Goal: Information Seeking & Learning: Check status

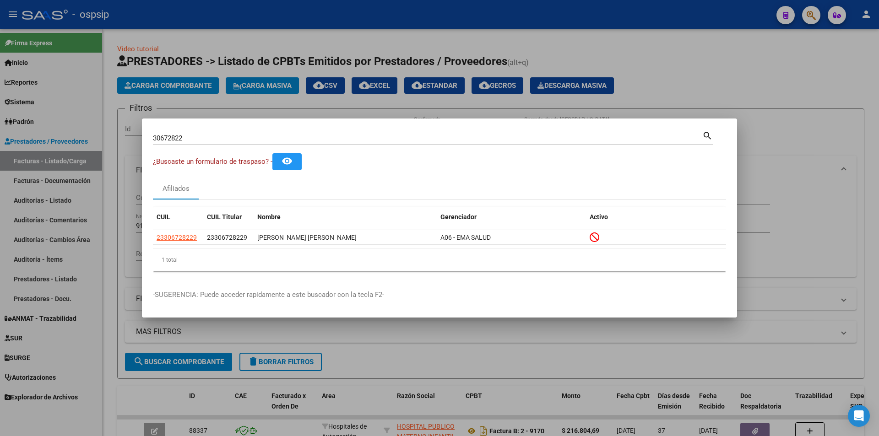
click at [206, 130] on div "30672822 Buscar (apellido, dni, [PERSON_NAME], [PERSON_NAME], cuit, obra social…" at bounding box center [433, 138] width 560 height 16
click at [201, 142] on input "30672822" at bounding box center [427, 138] width 549 height 8
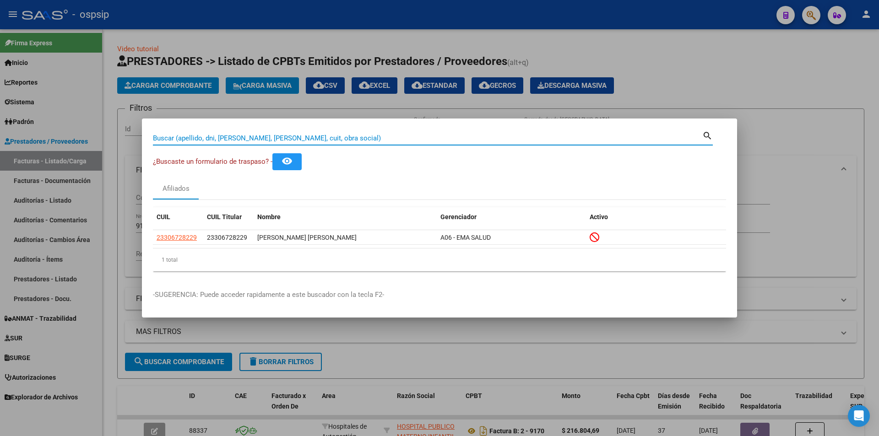
paste input "44878640"
type input "44878640"
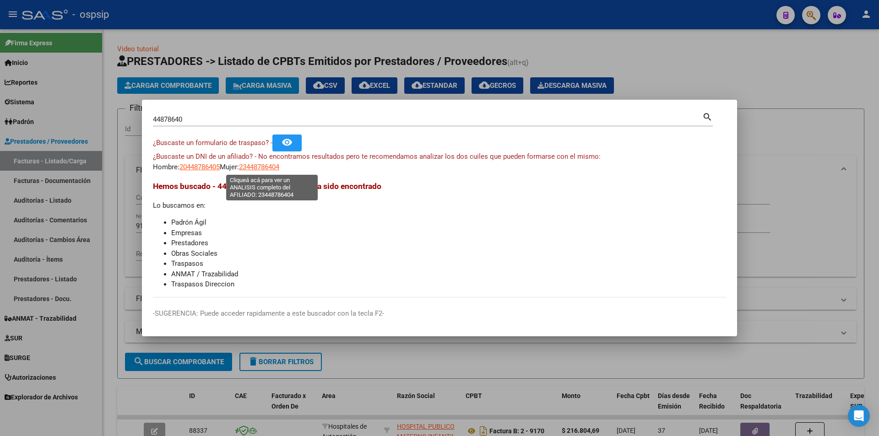
click at [268, 169] on span "23448786404" at bounding box center [259, 167] width 40 height 8
type textarea "23448786404"
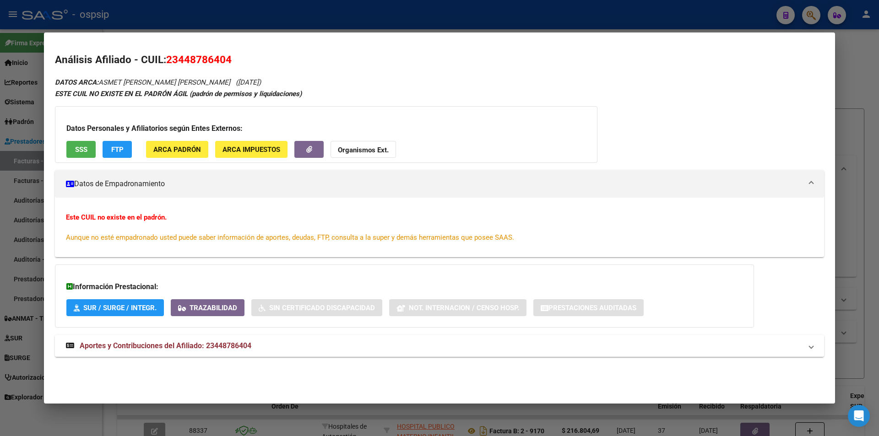
click at [69, 155] on button "SSS" at bounding box center [80, 149] width 29 height 17
click at [185, 348] on span "Aportes y Contribuciones del Afiliado: 23448786404" at bounding box center [166, 346] width 172 height 9
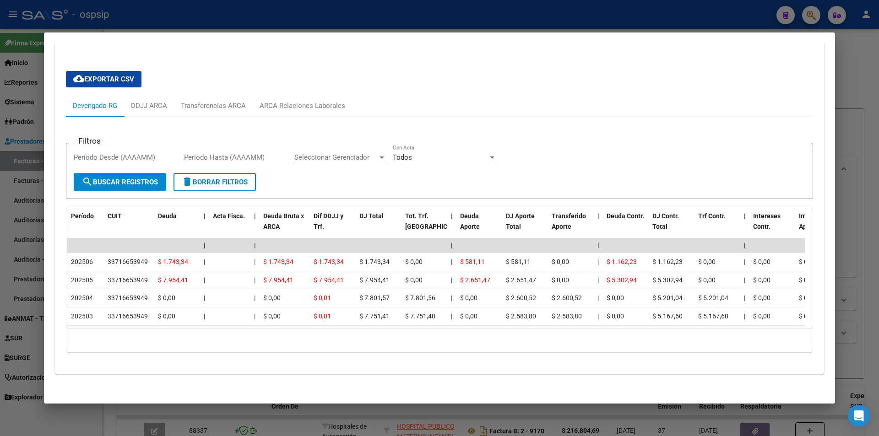
scroll to position [320, 0]
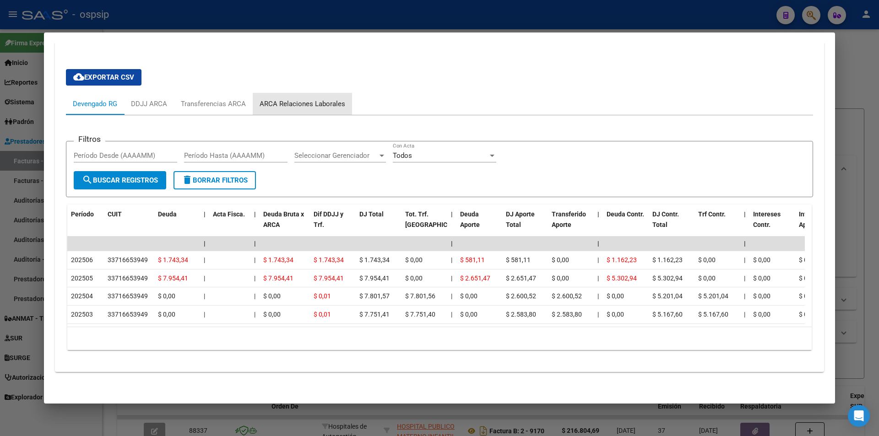
click at [342, 105] on div "ARCA Relaciones Laborales" at bounding box center [303, 104] width 86 height 10
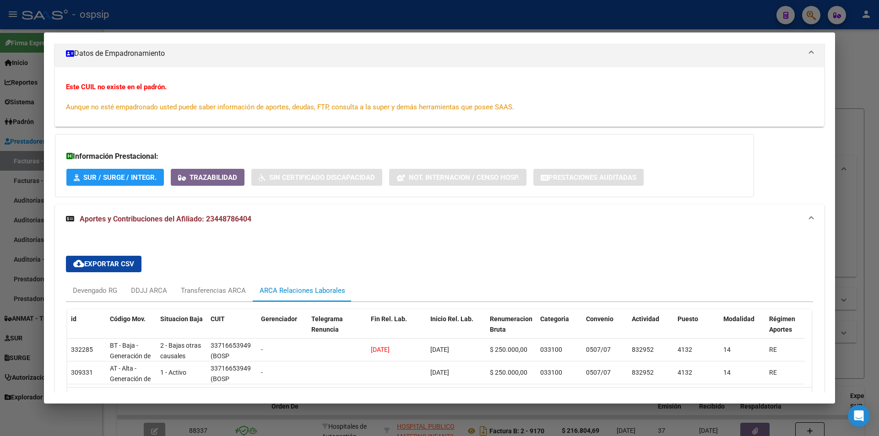
scroll to position [198, 0]
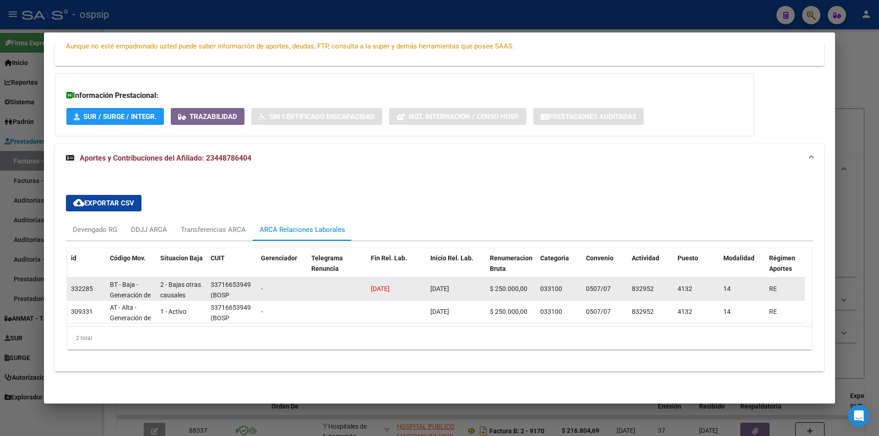
drag, startPoint x: 368, startPoint y: 281, endPoint x: 477, endPoint y: 280, distance: 109.0
click at [477, 280] on div "332285 BT - Baja - Generación de Clave 2 - Bajas otras causales 33716653949 (BO…" at bounding box center [636, 289] width 1138 height 23
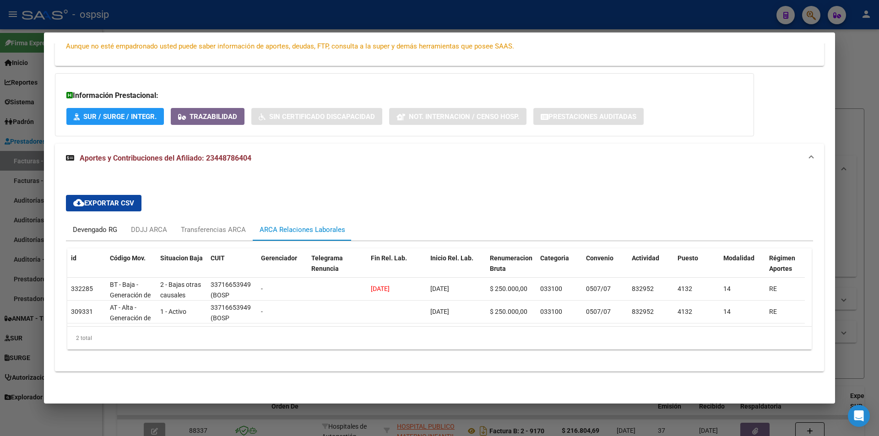
click at [102, 225] on div "Devengado RG" at bounding box center [95, 230] width 44 height 10
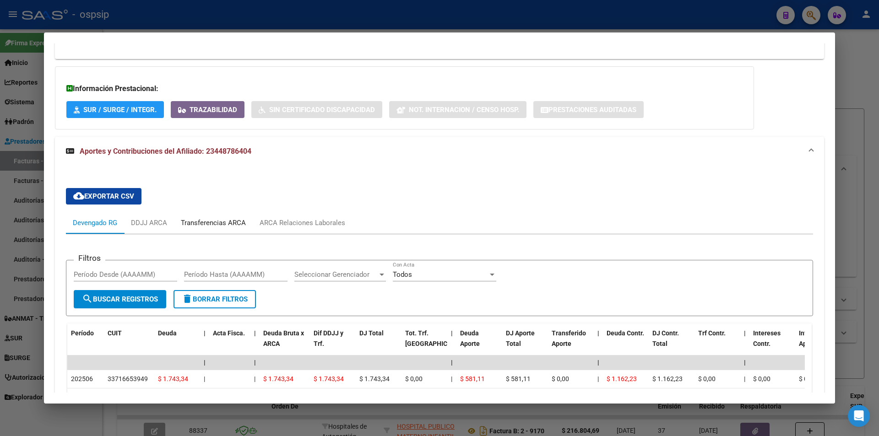
click at [234, 218] on div "Transferencias ARCA" at bounding box center [213, 223] width 65 height 10
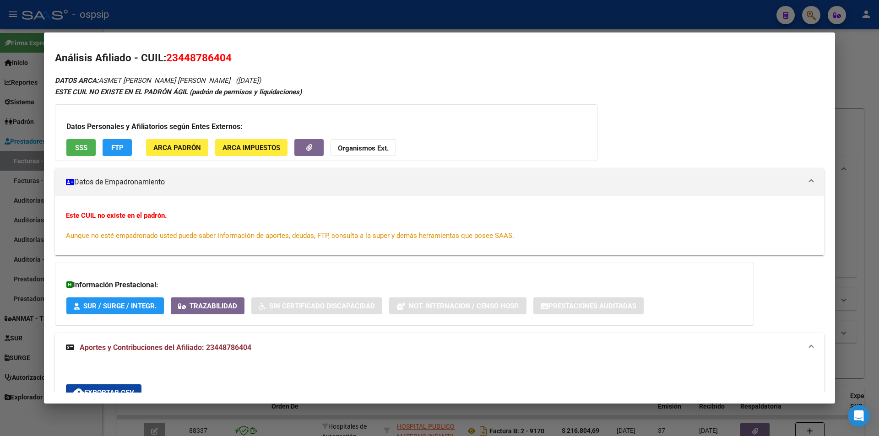
scroll to position [0, 0]
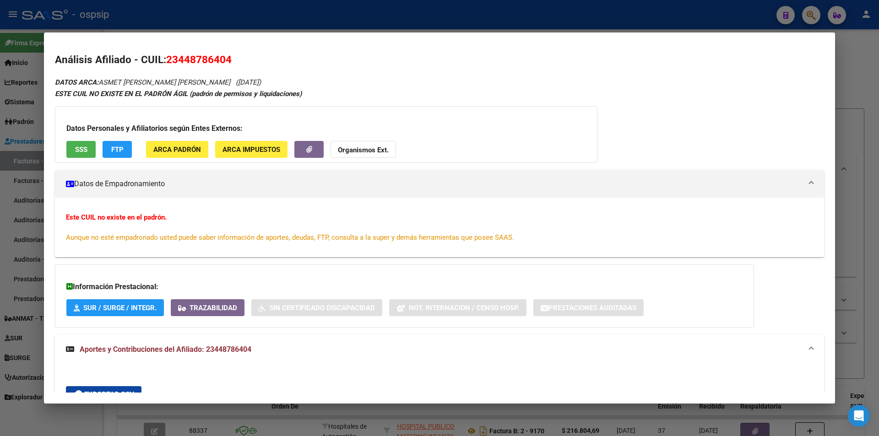
click at [361, 143] on button "Organismos Ext." at bounding box center [363, 149] width 65 height 17
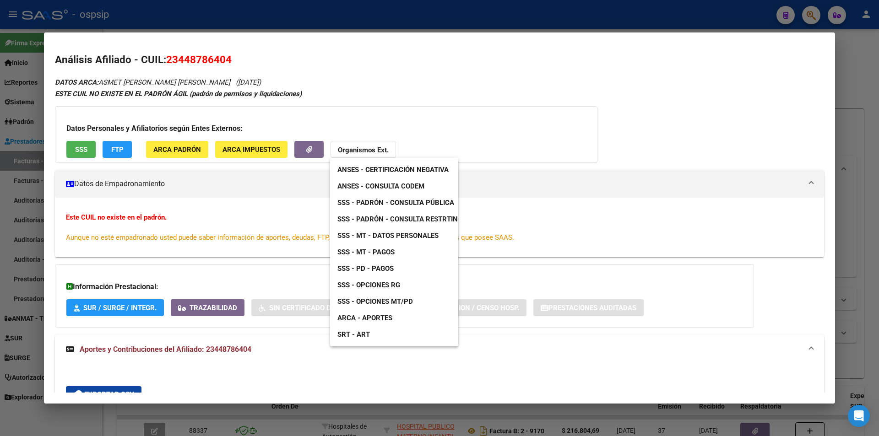
click at [419, 186] on span "ANSES - Consulta CODEM" at bounding box center [380, 186] width 87 height 8
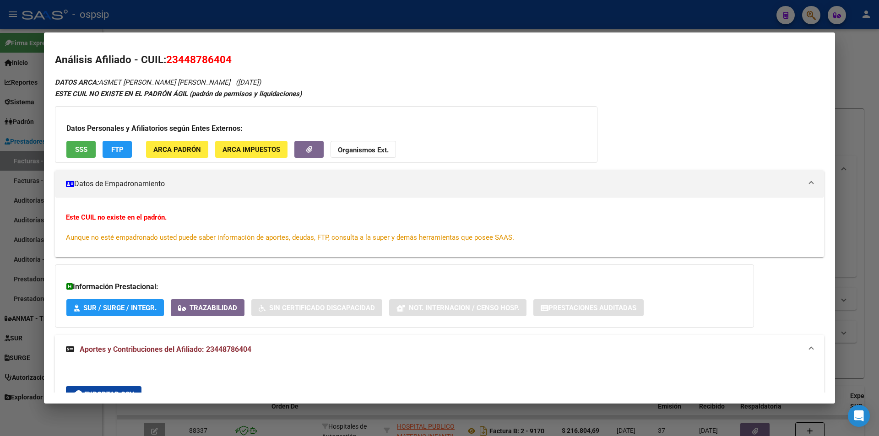
click at [90, 141] on button "SSS" at bounding box center [80, 149] width 29 height 17
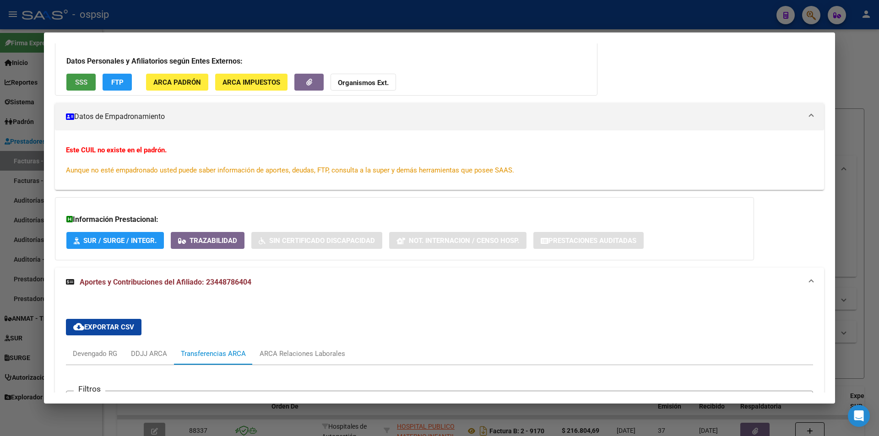
scroll to position [287, 0]
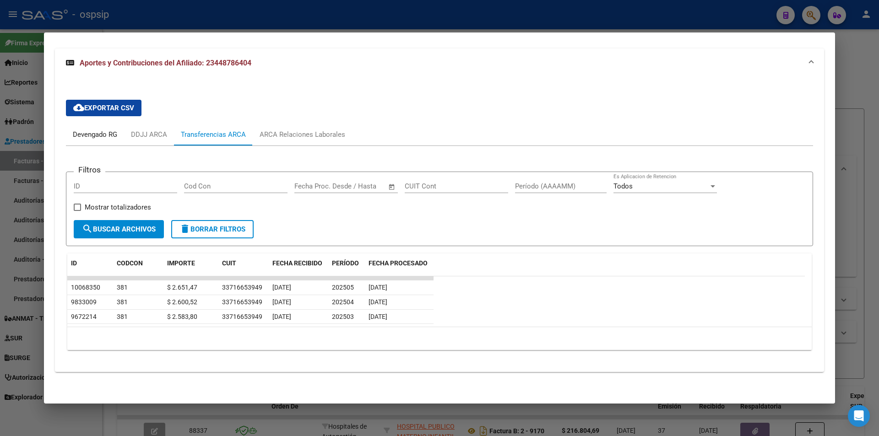
click at [90, 136] on div "Devengado RG" at bounding box center [95, 135] width 44 height 10
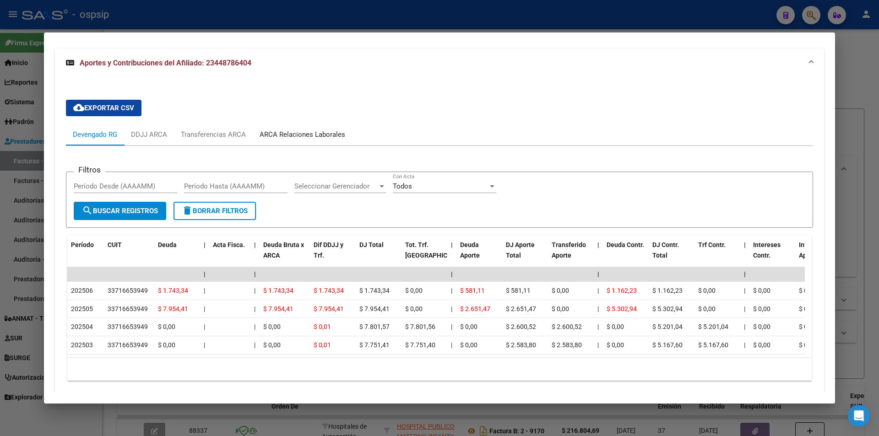
click at [319, 137] on div "ARCA Relaciones Laborales" at bounding box center [303, 135] width 86 height 10
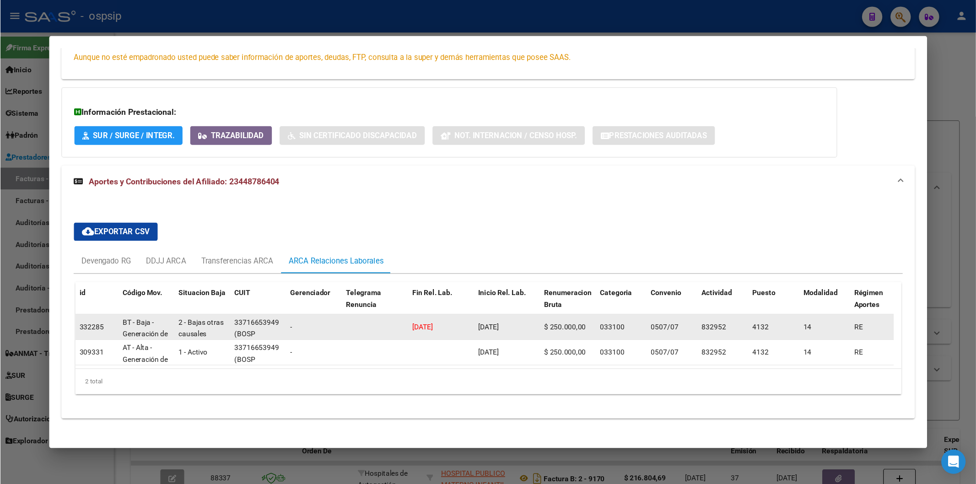
scroll to position [198, 0]
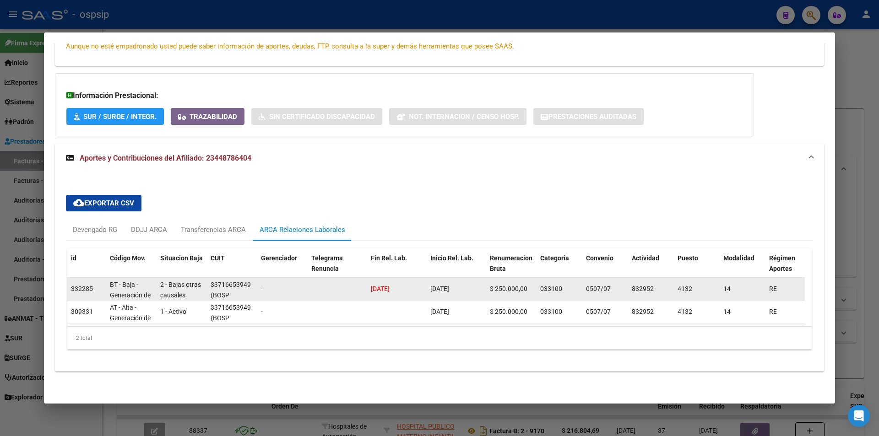
drag, startPoint x: 372, startPoint y: 282, endPoint x: 468, endPoint y: 283, distance: 95.7
click at [468, 283] on div "332285 BT - Baja - Generación de Clave 2 - Bajas otras causales 33716653949 (BO…" at bounding box center [636, 289] width 1138 height 23
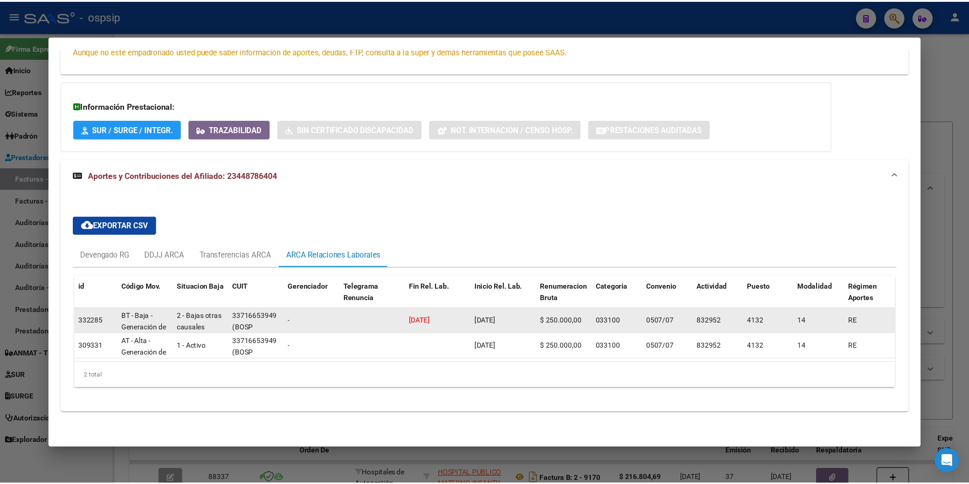
scroll to position [158, 0]
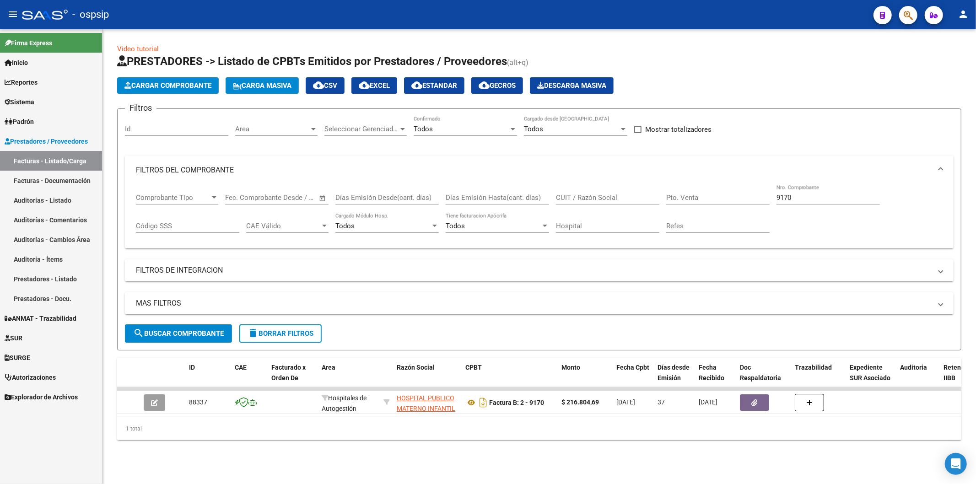
click at [879, 11] on button "button" at bounding box center [909, 15] width 18 height 18
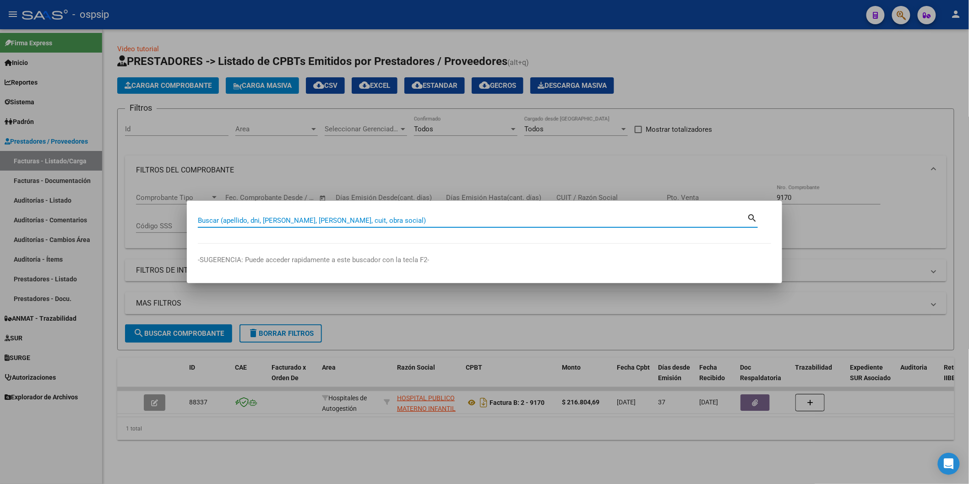
paste input "34068259"
type input "34068259"
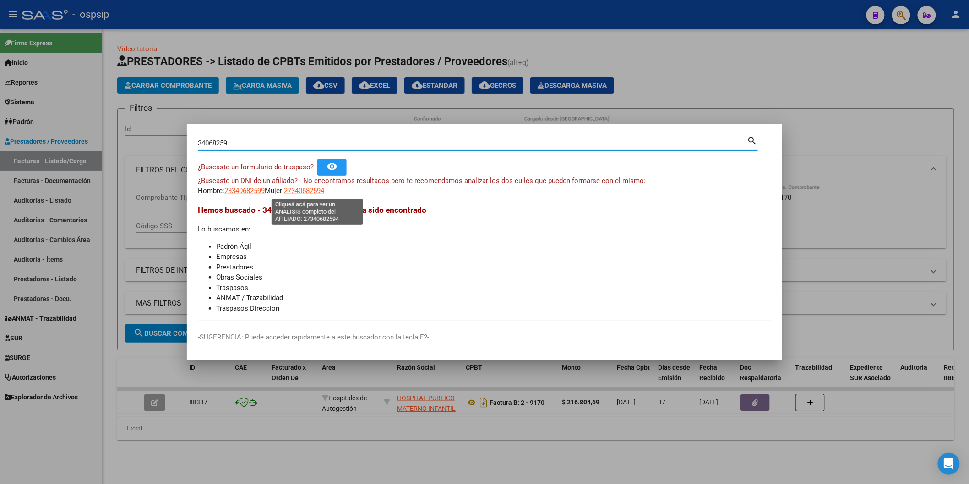
click at [319, 191] on span "27340682594" at bounding box center [304, 191] width 40 height 8
type textarea "27340682594"
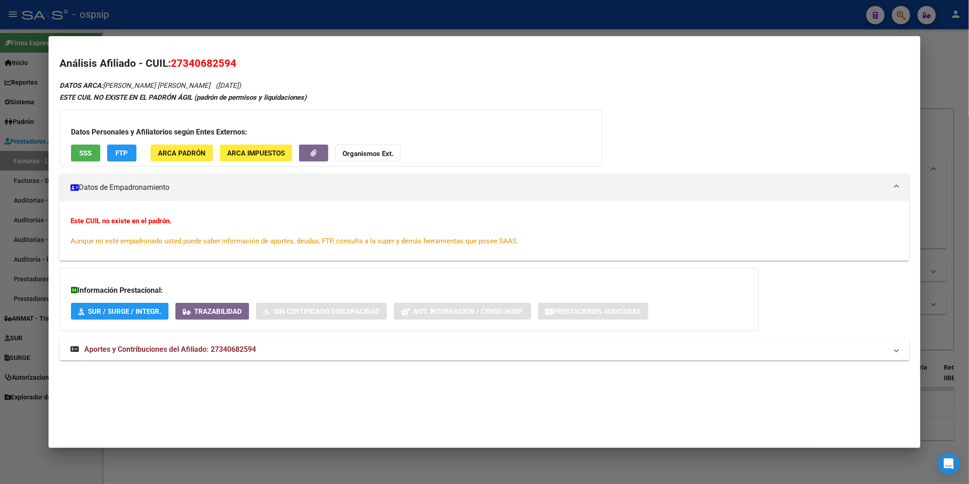
click at [75, 162] on div "Datos Personales y Afiliatorios según Entes Externos: SSS FTP ARCA Padrón ARCA …" at bounding box center [331, 138] width 542 height 57
click at [83, 156] on span "SSS" at bounding box center [85, 153] width 12 height 8
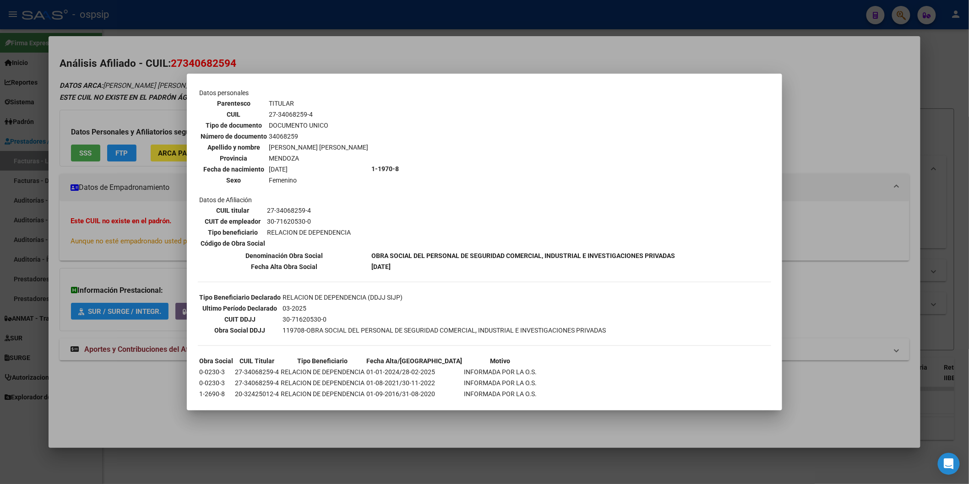
scroll to position [82, 0]
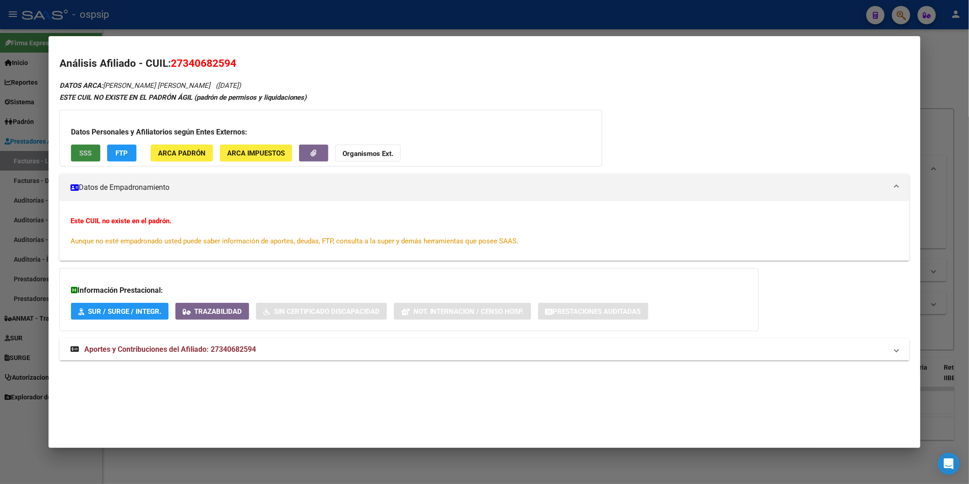
click at [87, 153] on span "SSS" at bounding box center [85, 153] width 12 height 8
click at [378, 155] on strong "Organismos Ext." at bounding box center [367, 154] width 51 height 8
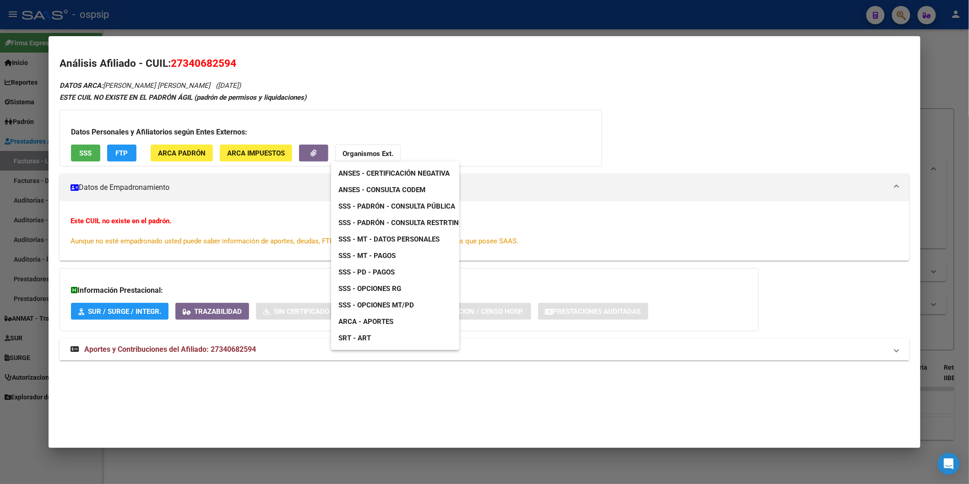
click at [431, 206] on span "SSS - Padrón - Consulta Pública" at bounding box center [396, 206] width 117 height 8
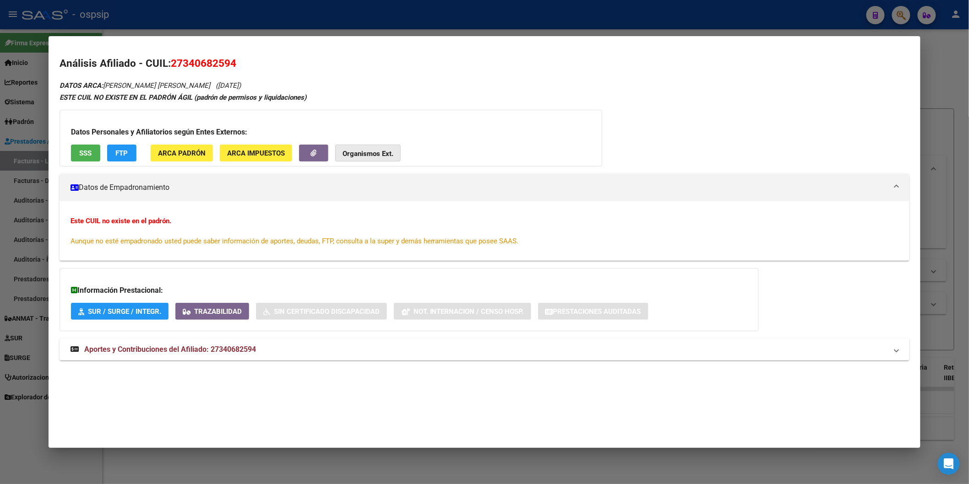
click at [358, 152] on strong "Organismos Ext." at bounding box center [367, 154] width 51 height 8
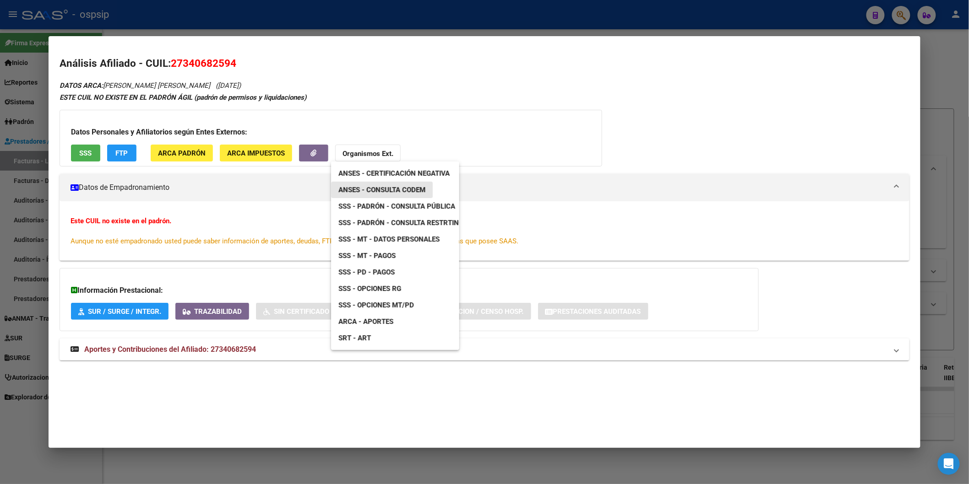
click at [403, 190] on span "ANSES - Consulta CODEM" at bounding box center [381, 190] width 87 height 8
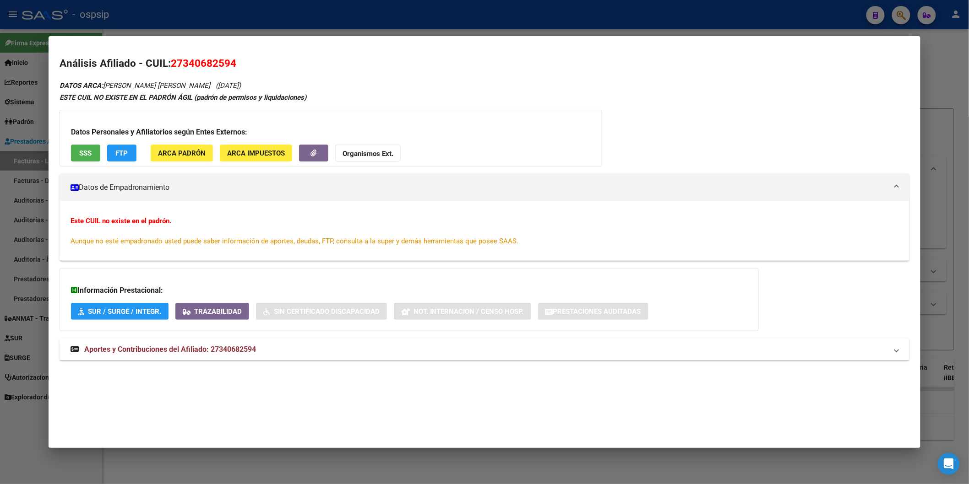
drag, startPoint x: 168, startPoint y: 63, endPoint x: 246, endPoint y: 65, distance: 77.9
click at [246, 65] on h2 "Análisis Afiliado - CUIL: 27340682594" at bounding box center [485, 64] width 850 height 16
copy span "27340682594"
click at [354, 151] on strong "Organismos Ext." at bounding box center [367, 154] width 51 height 8
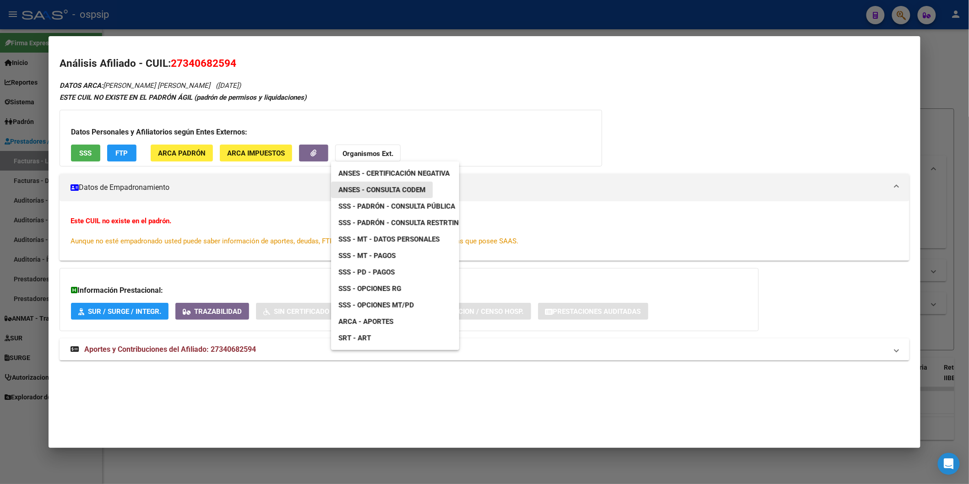
click at [424, 191] on span "ANSES - Consulta CODEM" at bounding box center [381, 190] width 87 height 8
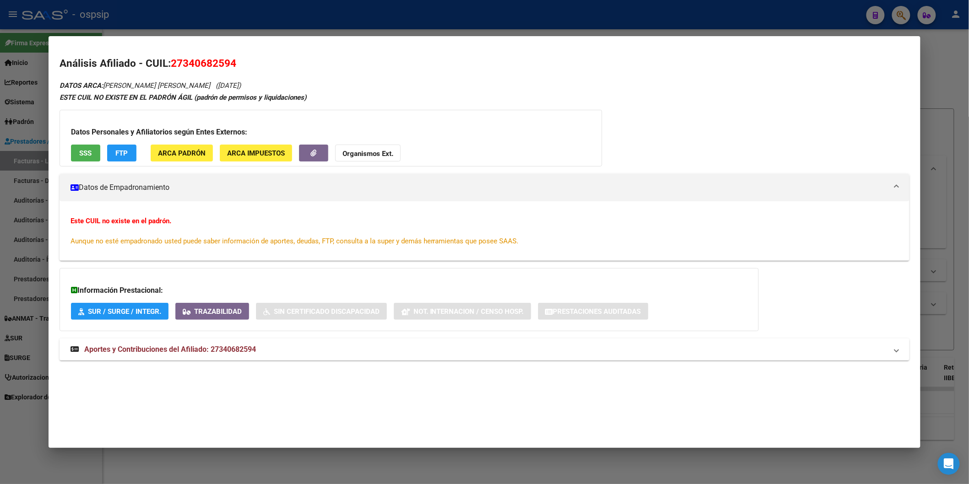
click at [225, 350] on span "Aportes y Contribuciones del Afiliado: 27340682594" at bounding box center [170, 349] width 172 height 9
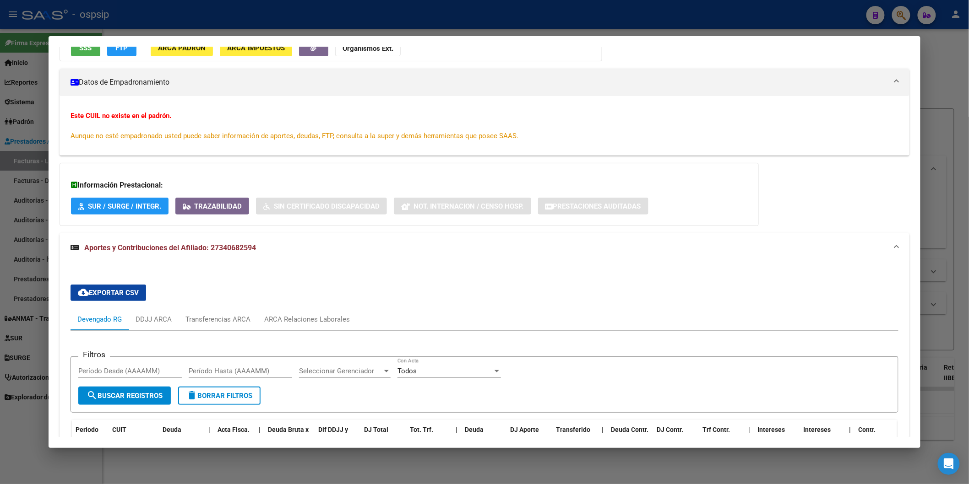
scroll to position [248, 0]
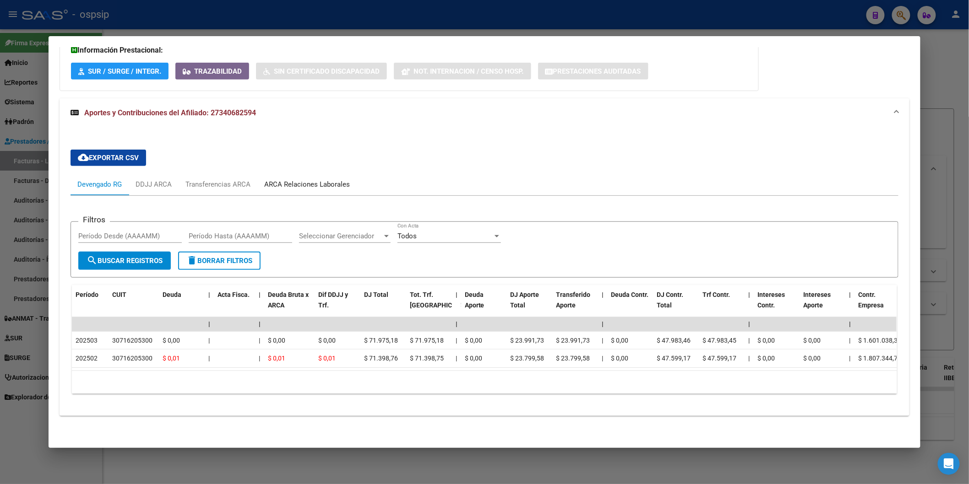
click at [325, 174] on div "ARCA Relaciones Laborales" at bounding box center [306, 185] width 99 height 22
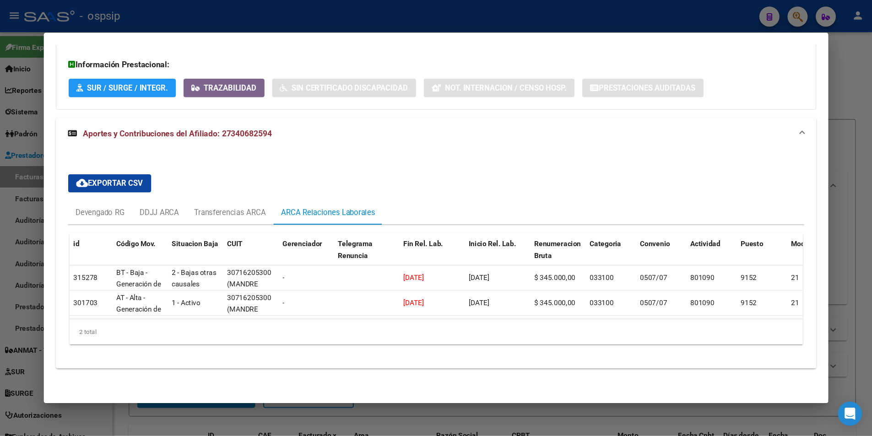
scroll to position [198, 0]
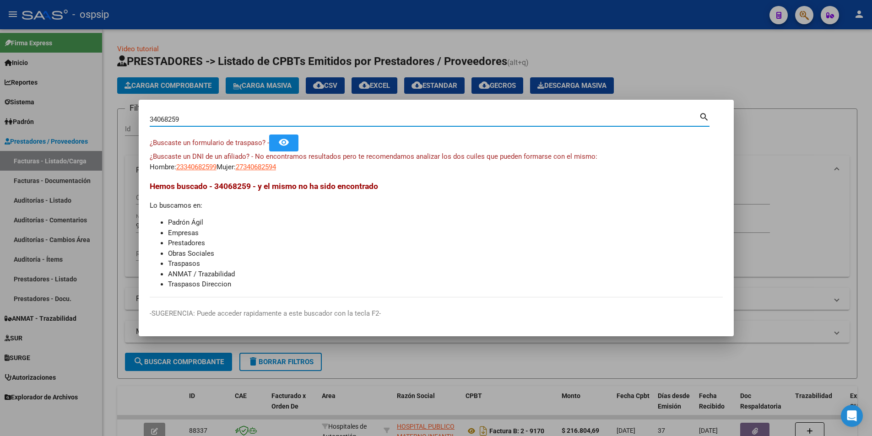
click at [188, 119] on input "34068259" at bounding box center [424, 119] width 549 height 8
paste input "44878640"
type input "44878640"
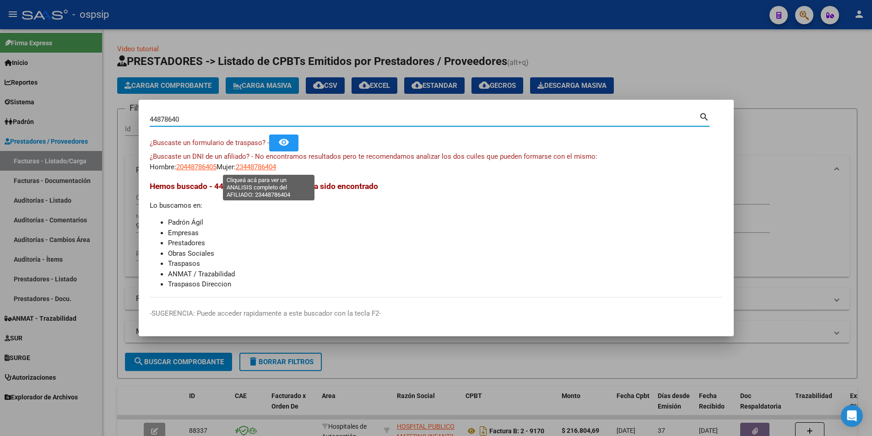
click at [261, 163] on span "23448786404" at bounding box center [256, 167] width 40 height 8
type textarea "23448786404"
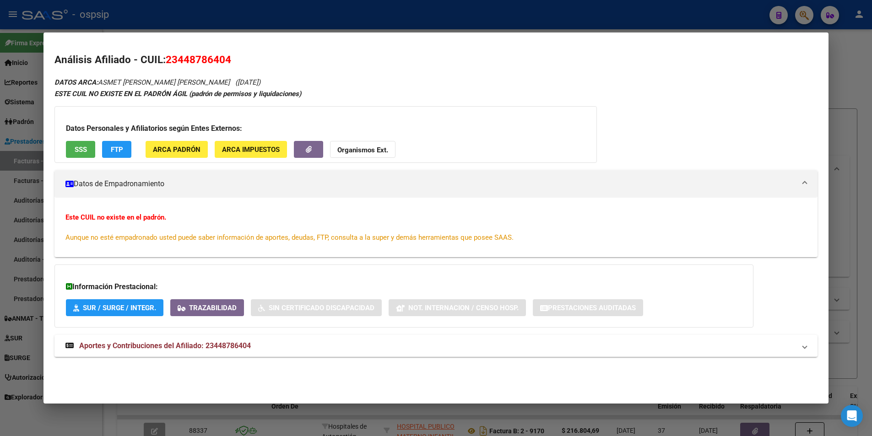
click at [360, 148] on strong "Organismos Ext." at bounding box center [362, 150] width 51 height 8
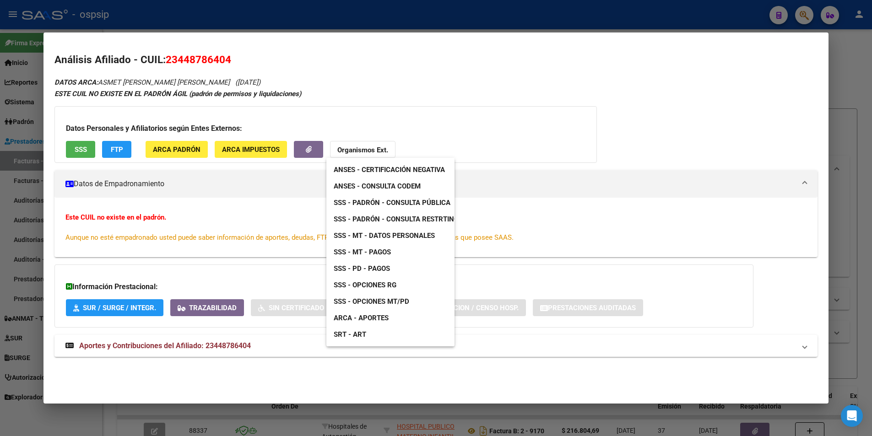
click at [410, 182] on span "ANSES - Consulta CODEM" at bounding box center [377, 186] width 87 height 8
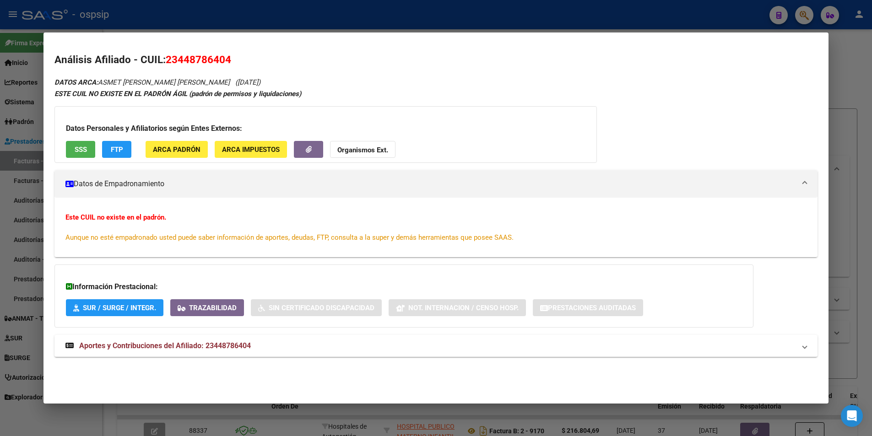
click at [343, 154] on strong "Organismos Ext." at bounding box center [362, 150] width 51 height 8
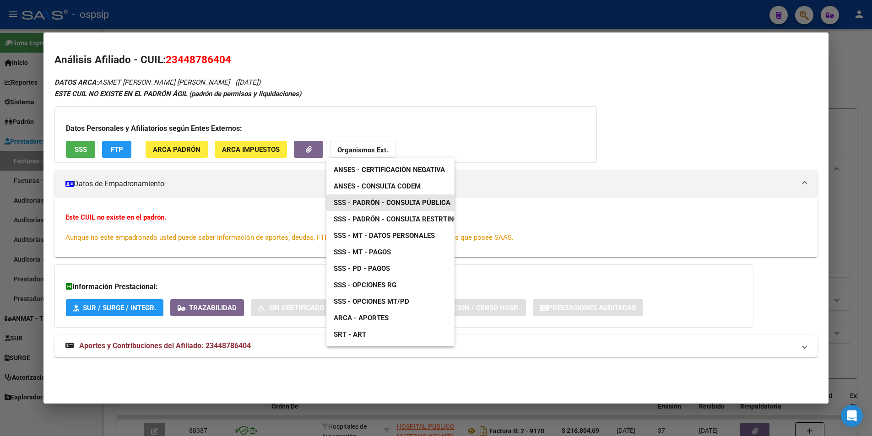
click at [402, 203] on span "SSS - Padrón - Consulta Pública" at bounding box center [392, 203] width 117 height 8
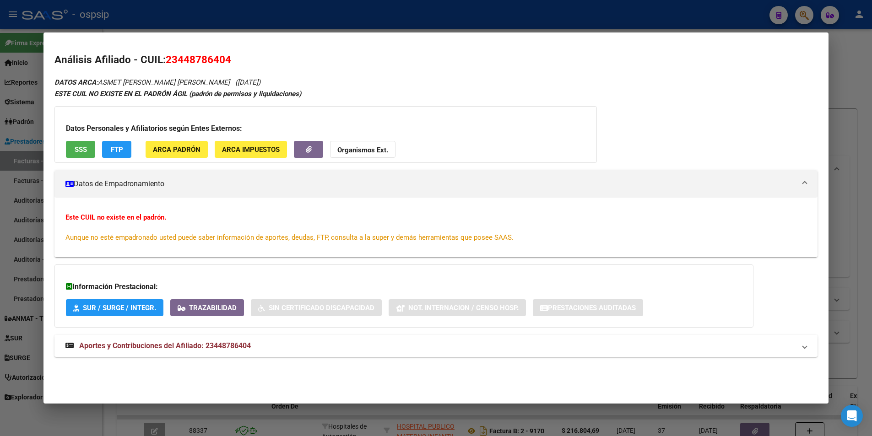
click at [227, 340] on mat-expansion-panel-header "Aportes y Contribuciones del Afiliado: 23448786404" at bounding box center [435, 346] width 763 height 22
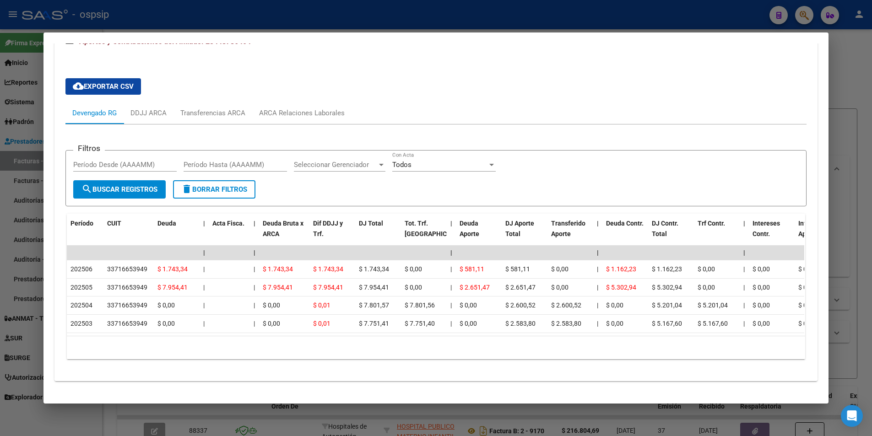
scroll to position [313, 0]
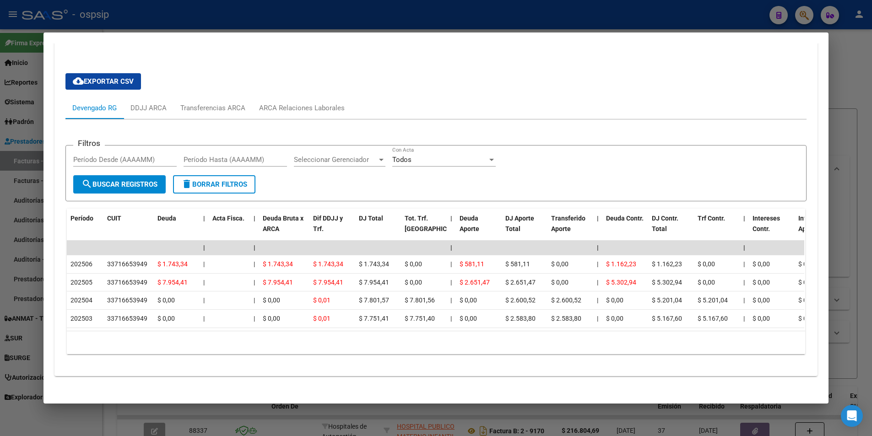
click at [296, 94] on div "cloud_download Exportar CSV Devengado RG DDJJ ARCA Transferencias ARCA ARCA Rel…" at bounding box center [435, 214] width 741 height 296
click at [297, 101] on div "ARCA Relaciones Laborales" at bounding box center [301, 108] width 99 height 22
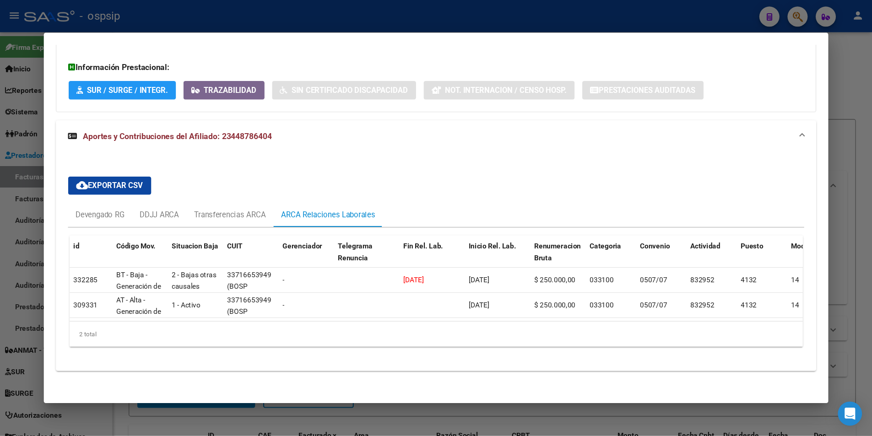
scroll to position [198, 0]
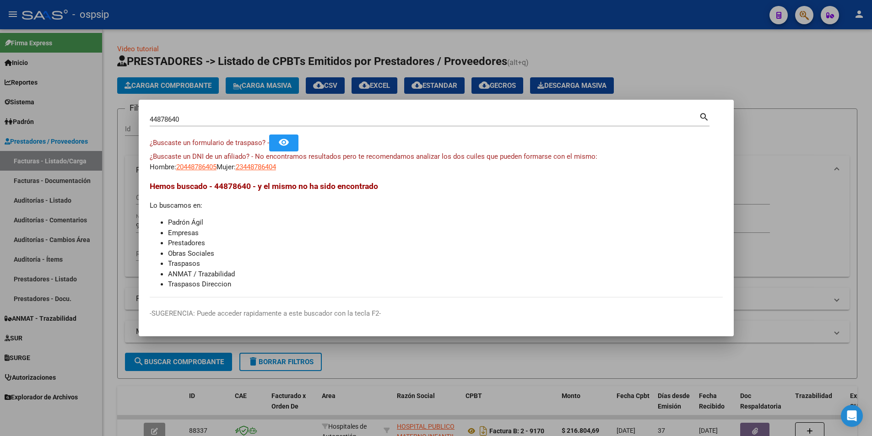
click at [194, 119] on input "44878640" at bounding box center [424, 119] width 549 height 8
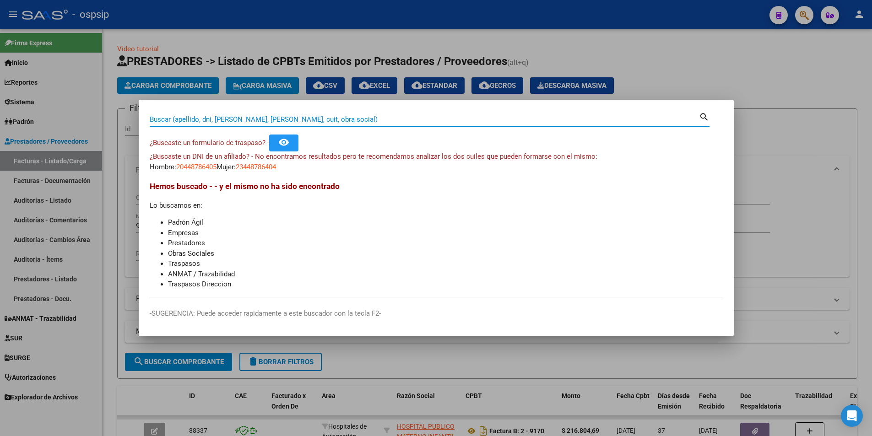
paste input "27340373"
type input "27340373"
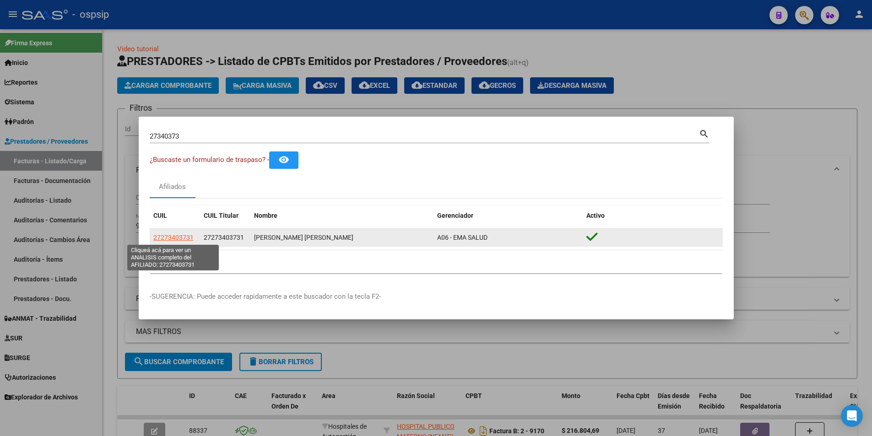
click at [177, 236] on span "27273403731" at bounding box center [173, 237] width 40 height 7
type textarea "27273403731"
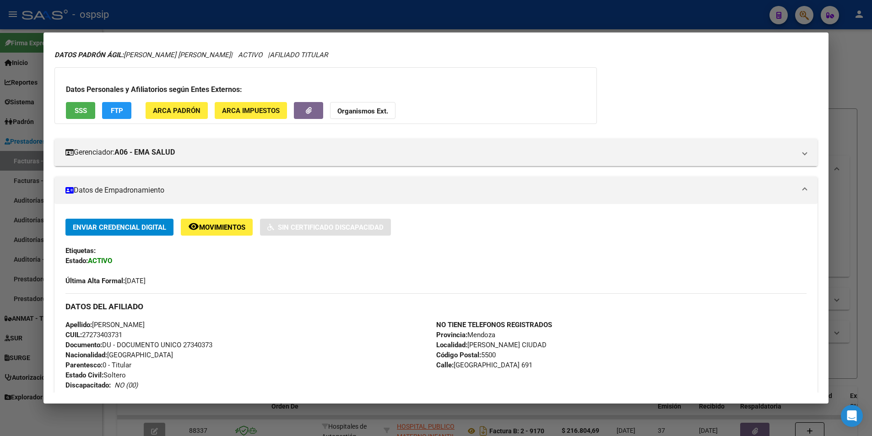
scroll to position [0, 0]
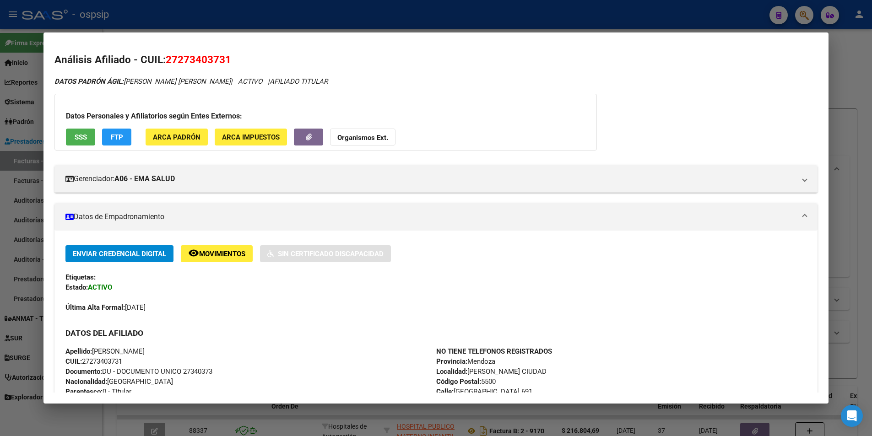
click at [82, 138] on span "SSS" at bounding box center [81, 137] width 12 height 8
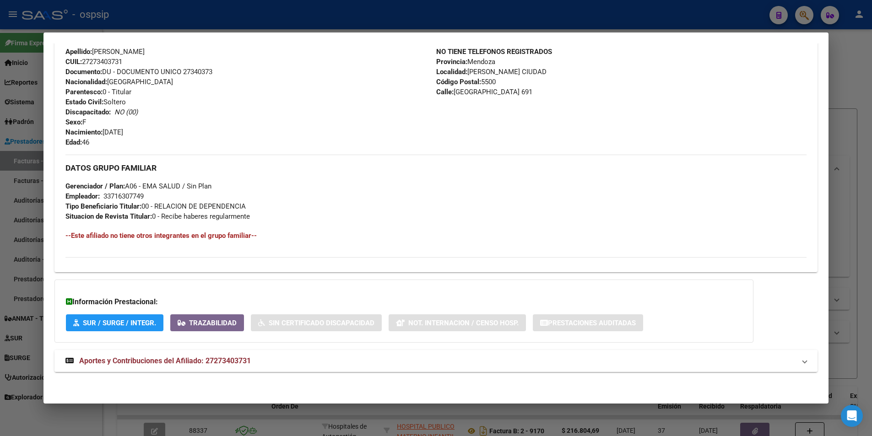
click at [180, 368] on mat-expansion-panel-header "Aportes y Contribuciones del Afiliado: 27273403731" at bounding box center [435, 361] width 763 height 22
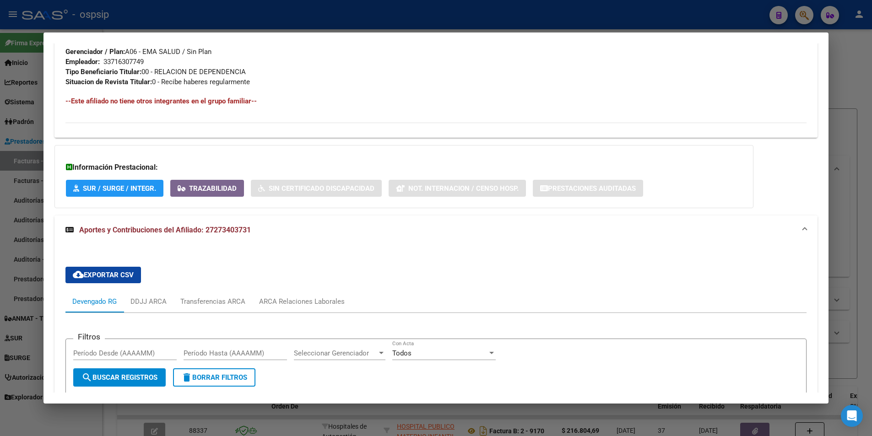
scroll to position [529, 0]
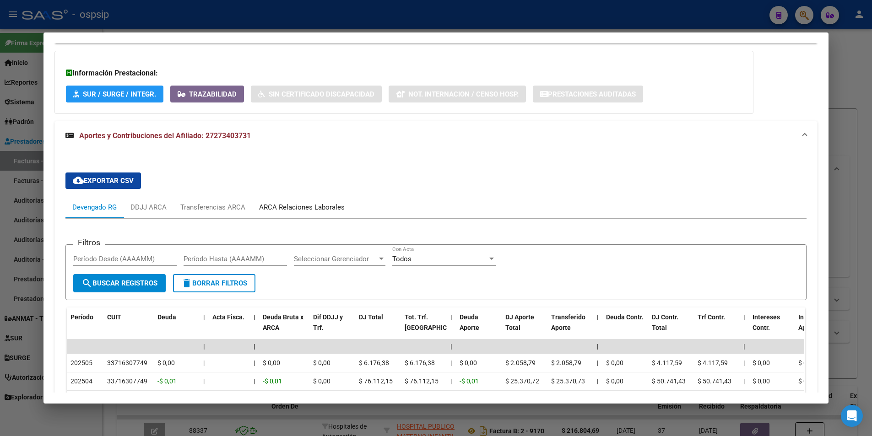
click at [279, 207] on div "ARCA Relaciones Laborales" at bounding box center [302, 207] width 86 height 10
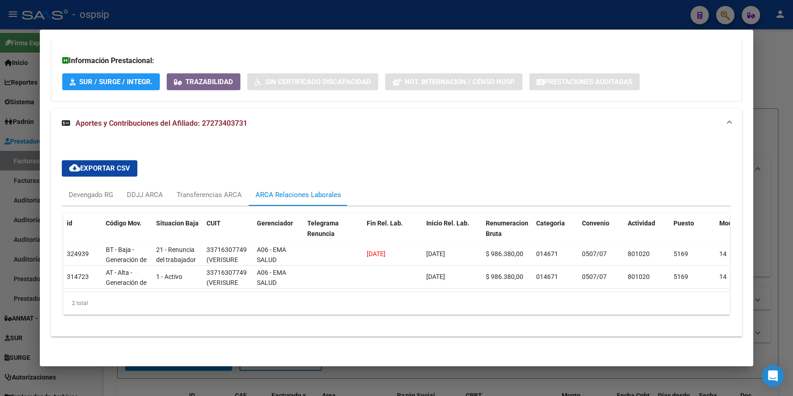
scroll to position [545, 0]
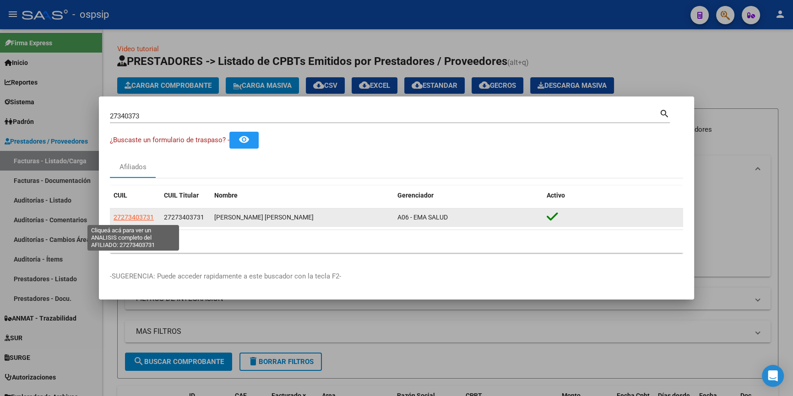
click at [124, 217] on span "27273403731" at bounding box center [134, 217] width 40 height 7
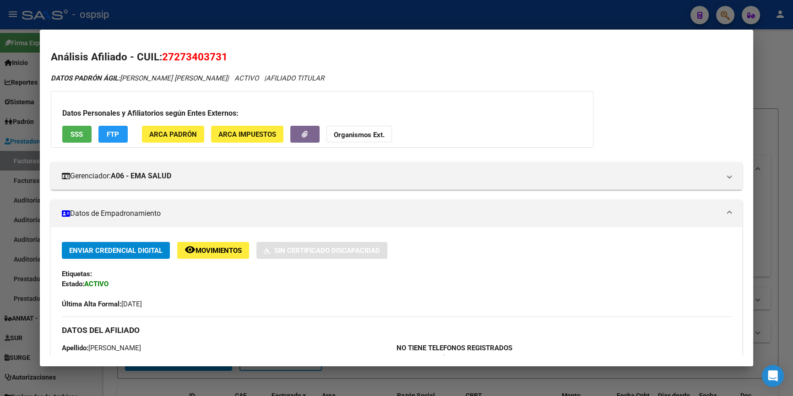
click at [351, 137] on strong "Organismos Ext." at bounding box center [359, 135] width 51 height 8
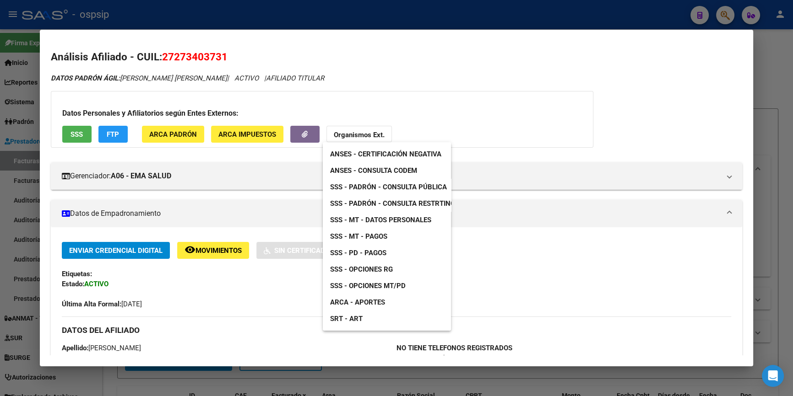
click at [412, 180] on link "SSS - Padrón - Consulta Pública" at bounding box center [388, 187] width 131 height 16
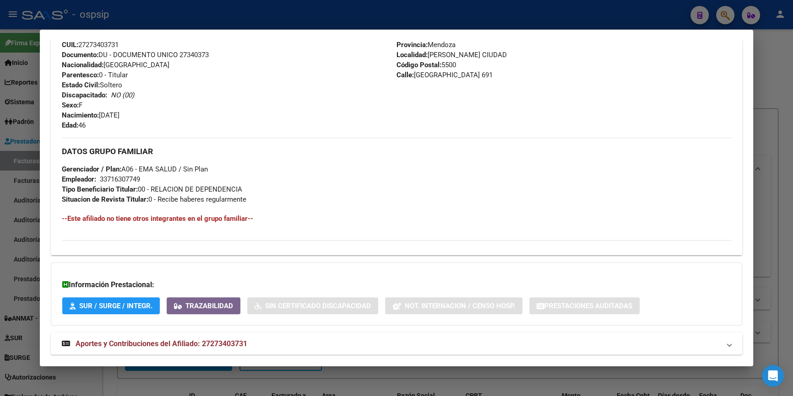
scroll to position [333, 0]
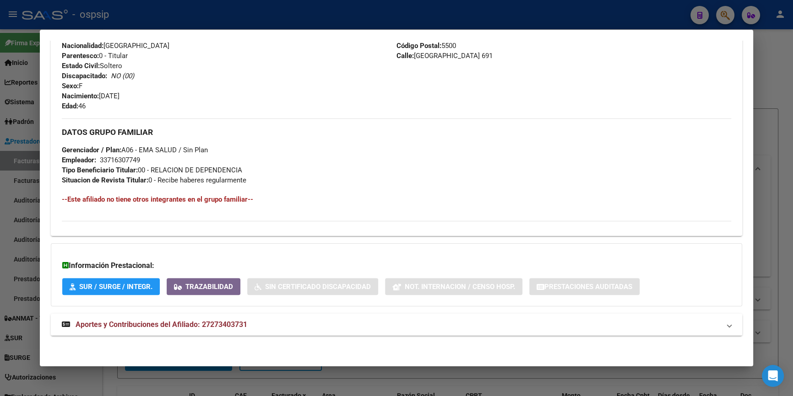
click at [214, 322] on span "Aportes y Contribuciones del Afiliado: 27273403731" at bounding box center [162, 324] width 172 height 9
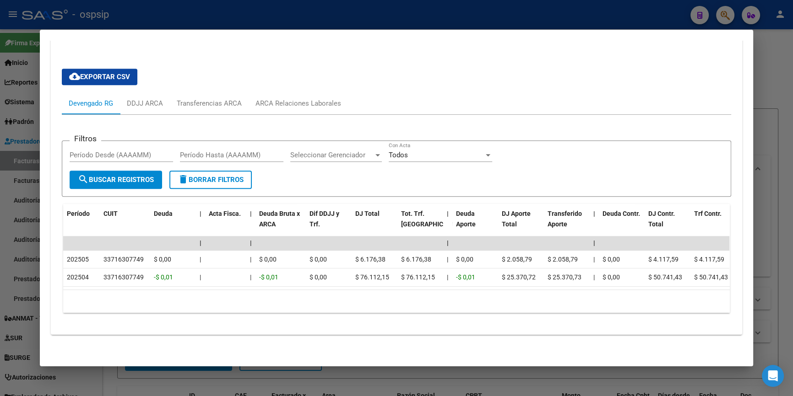
scroll to position [634, 0]
click at [277, 92] on div "ARCA Relaciones Laborales" at bounding box center [298, 103] width 99 height 22
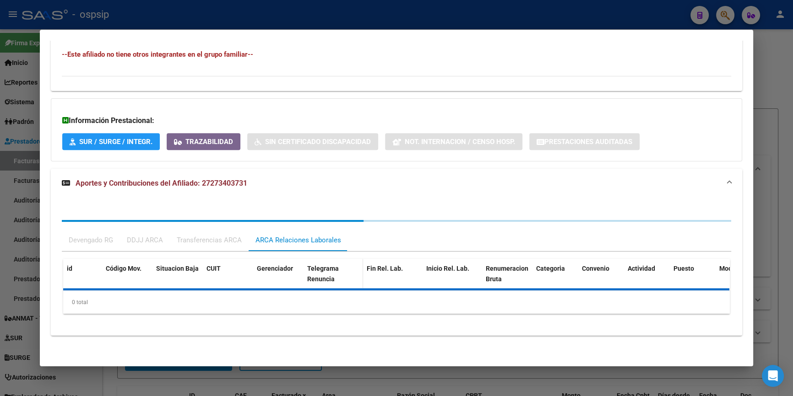
scroll to position [545, 0]
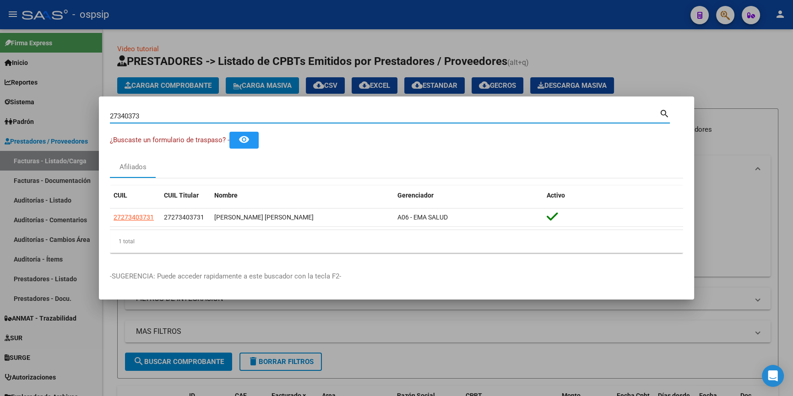
click at [150, 114] on input "27340373" at bounding box center [384, 116] width 549 height 8
drag, startPoint x: 150, startPoint y: 114, endPoint x: 151, endPoint y: 108, distance: 5.7
click at [150, 111] on div "27340373 Buscar (apellido, dni, [PERSON_NAME], [PERSON_NAME], cuit, obra social)" at bounding box center [384, 116] width 549 height 14
paste input "30450283"
type input "30450283"
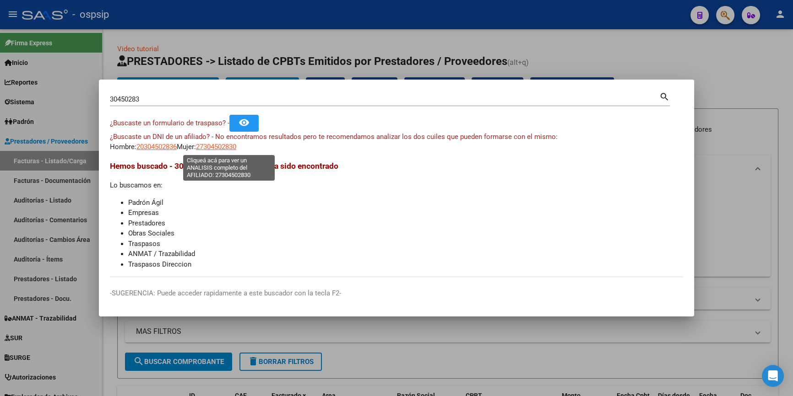
click at [230, 143] on span "27304502830" at bounding box center [216, 147] width 40 height 8
type textarea "27304502830"
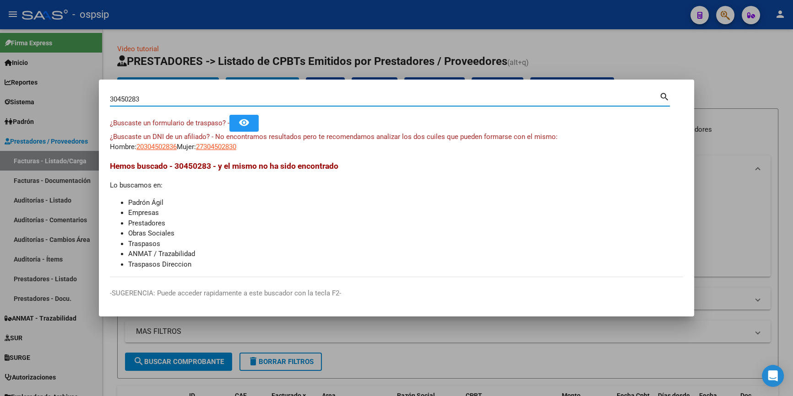
click at [148, 96] on input "30450283" at bounding box center [384, 99] width 549 height 8
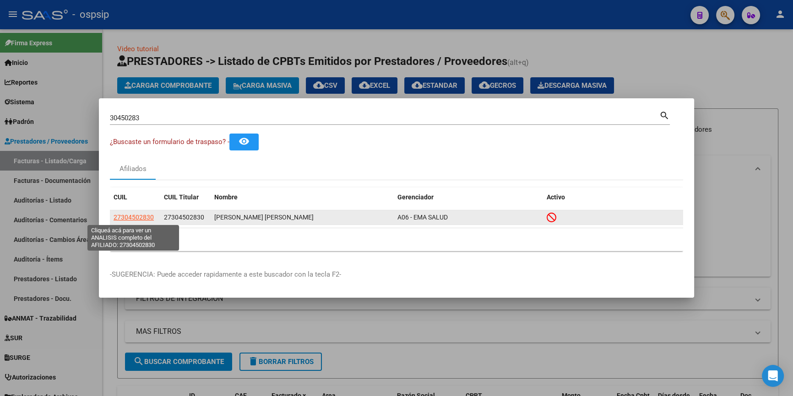
click at [127, 218] on span "27304502830" at bounding box center [134, 217] width 40 height 7
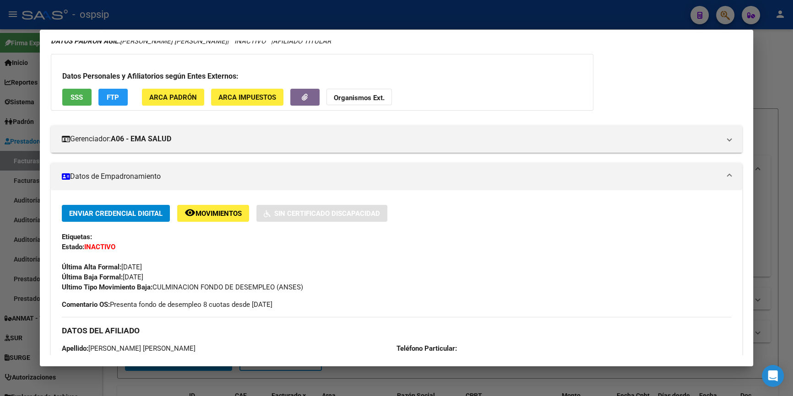
scroll to position [0, 0]
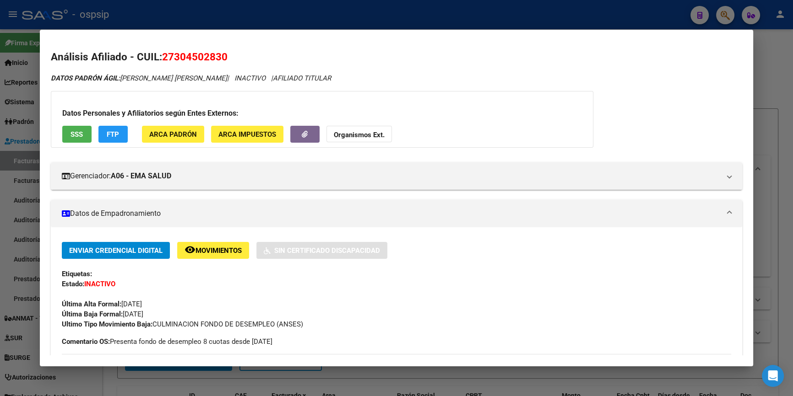
click at [71, 133] on span "SSS" at bounding box center [77, 134] width 12 height 8
click at [353, 129] on button "Organismos Ext." at bounding box center [358, 134] width 65 height 17
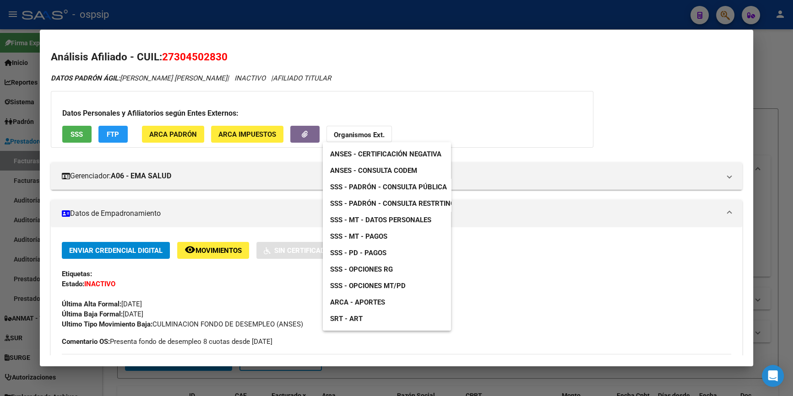
click at [398, 187] on span "SSS - Padrón - Consulta Pública" at bounding box center [388, 187] width 117 height 8
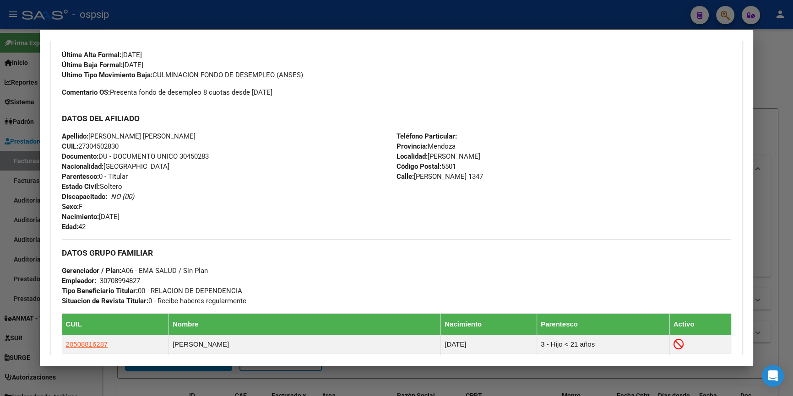
scroll to position [427, 0]
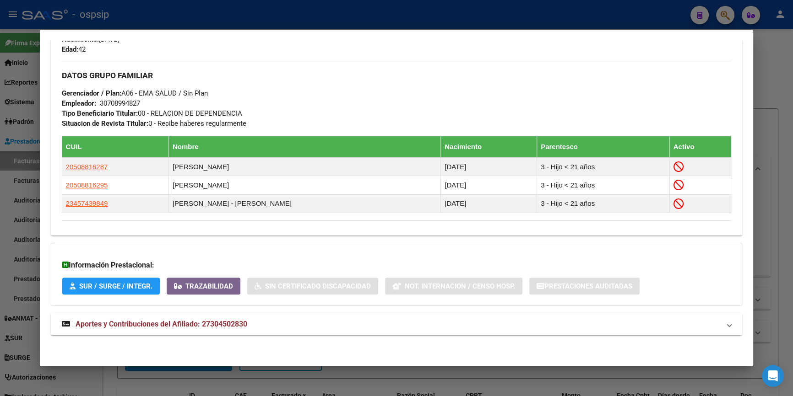
click at [215, 319] on strong "Aportes y Contribuciones del Afiliado: 27304502830" at bounding box center [154, 324] width 185 height 11
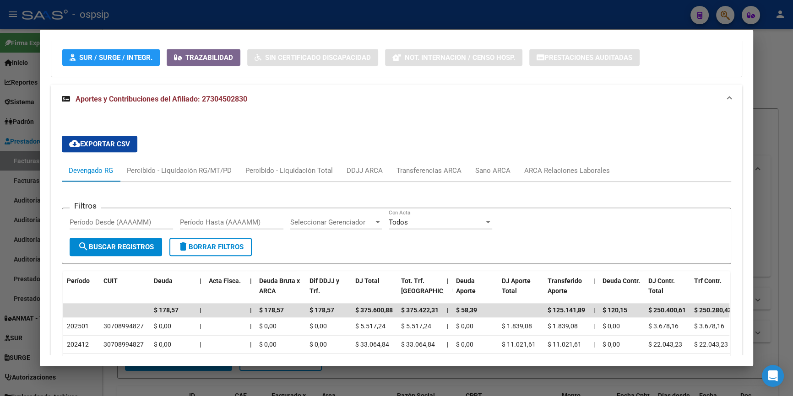
scroll to position [656, 0]
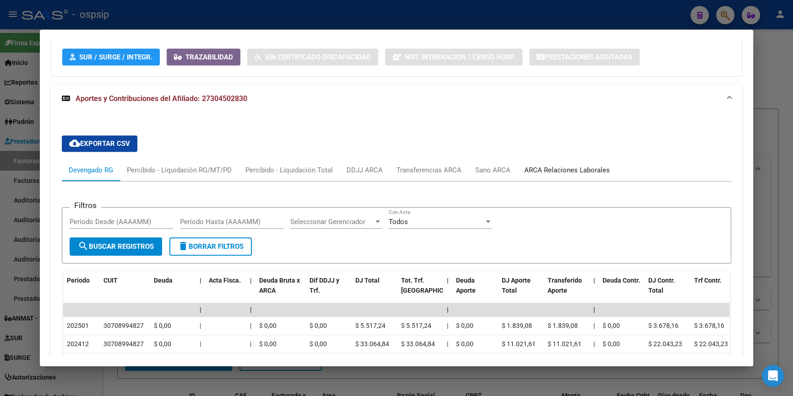
click at [539, 162] on div "ARCA Relaciones Laborales" at bounding box center [566, 170] width 99 height 22
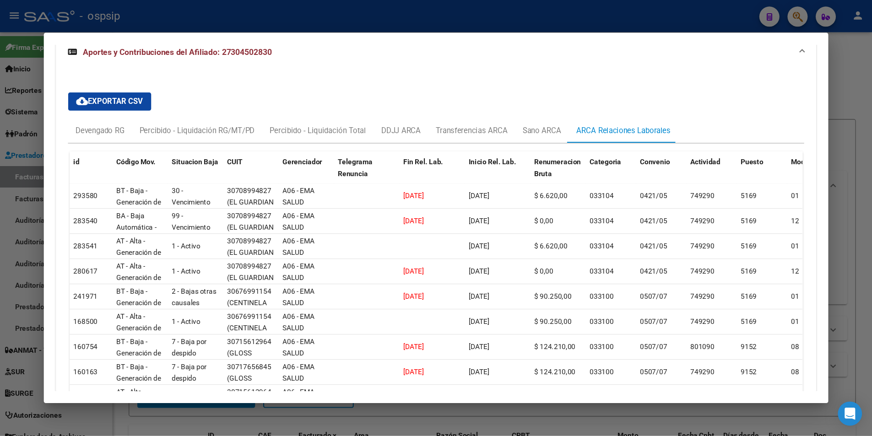
scroll to position [711, 0]
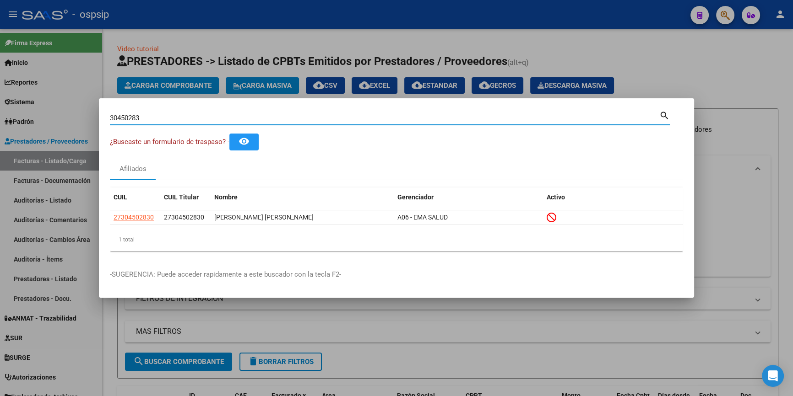
click at [181, 119] on input "30450283" at bounding box center [384, 118] width 549 height 8
paste input "34872537"
type input "34872537"
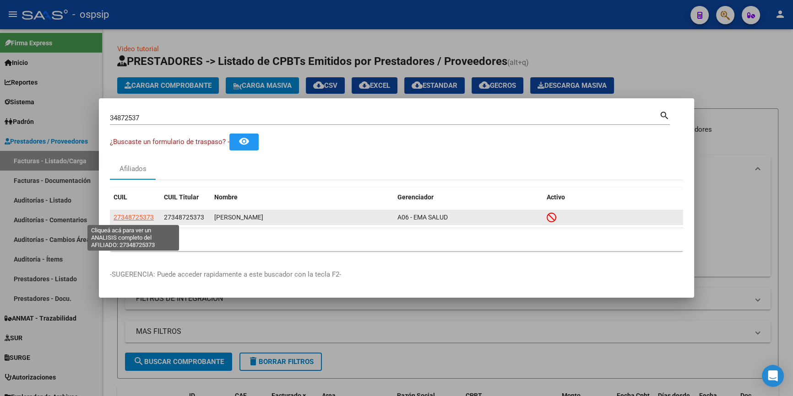
click at [138, 218] on span "27348725373" at bounding box center [134, 217] width 40 height 7
type textarea "27348725373"
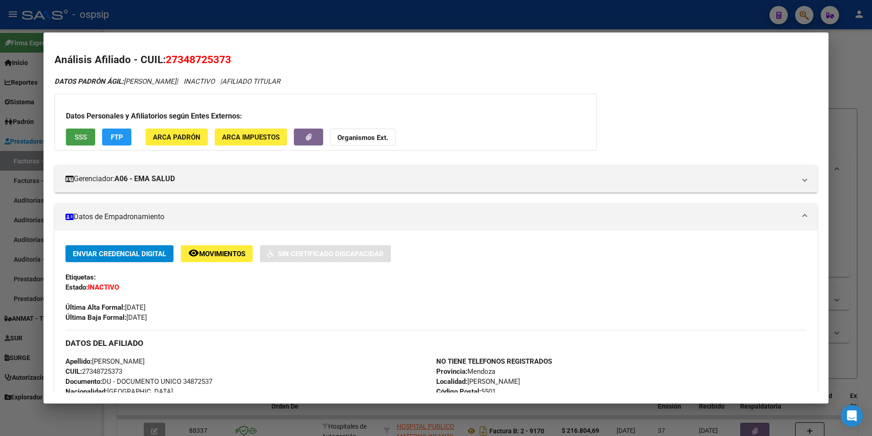
click at [83, 141] on span "SSS" at bounding box center [81, 137] width 12 height 8
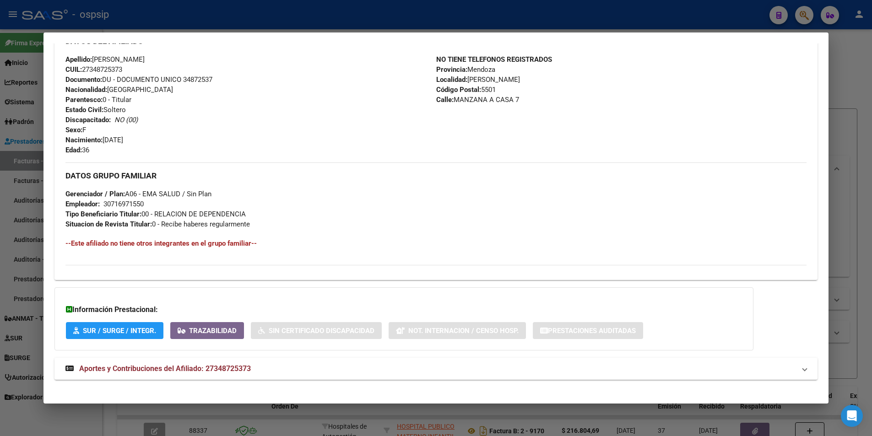
scroll to position [310, 0]
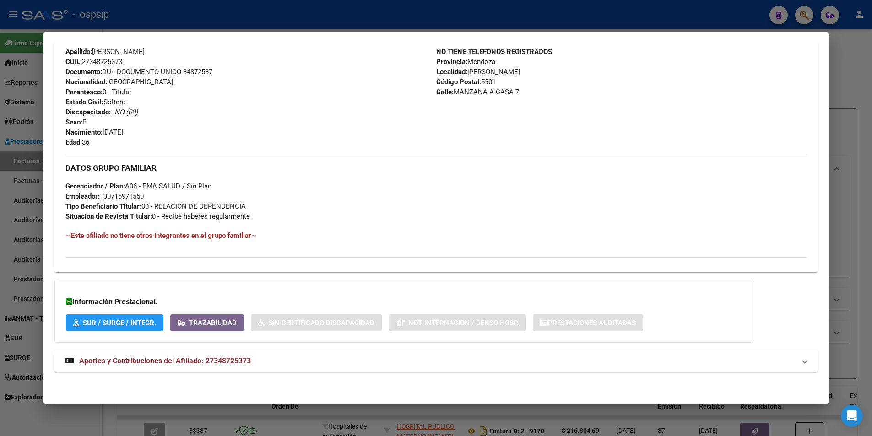
click at [161, 357] on span "Aportes y Contribuciones del Afiliado: 27348725373" at bounding box center [165, 361] width 172 height 9
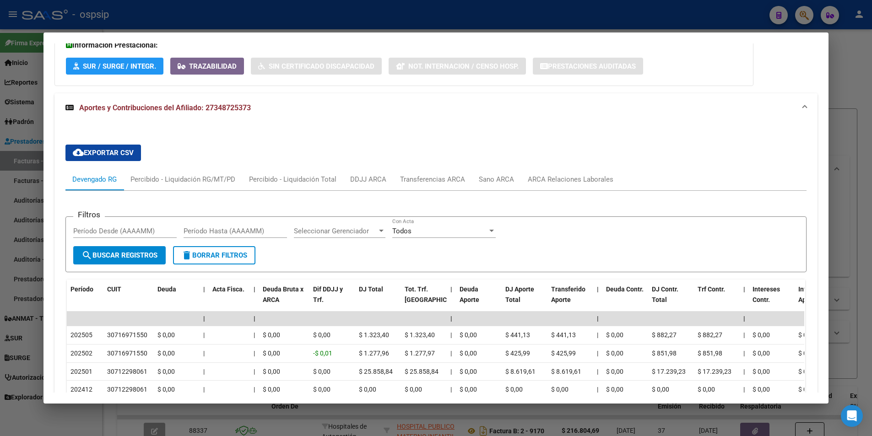
scroll to position [539, 0]
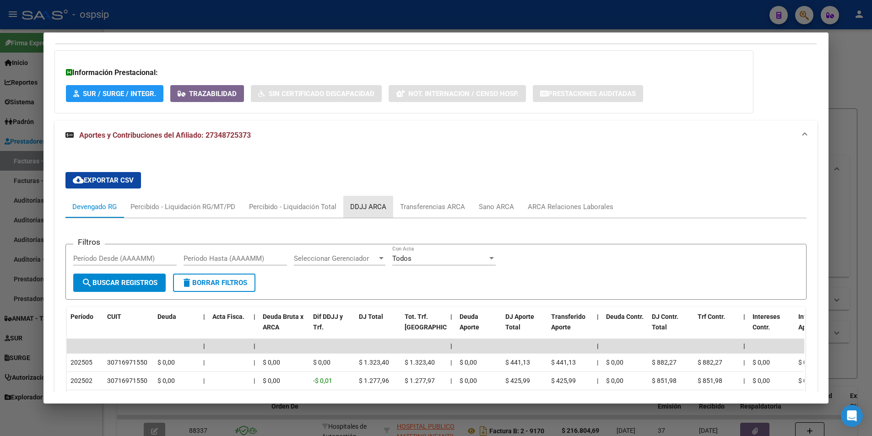
click at [375, 207] on div "DDJJ ARCA" at bounding box center [368, 207] width 36 height 10
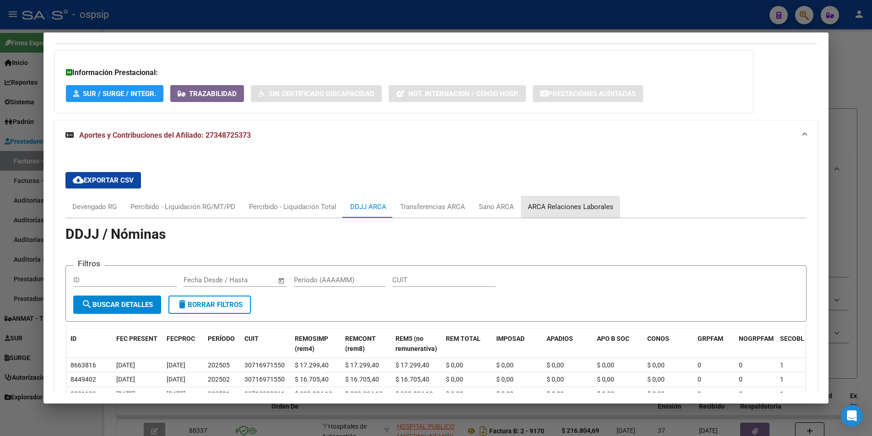
click at [521, 213] on div "ARCA Relaciones Laborales" at bounding box center [570, 207] width 99 height 22
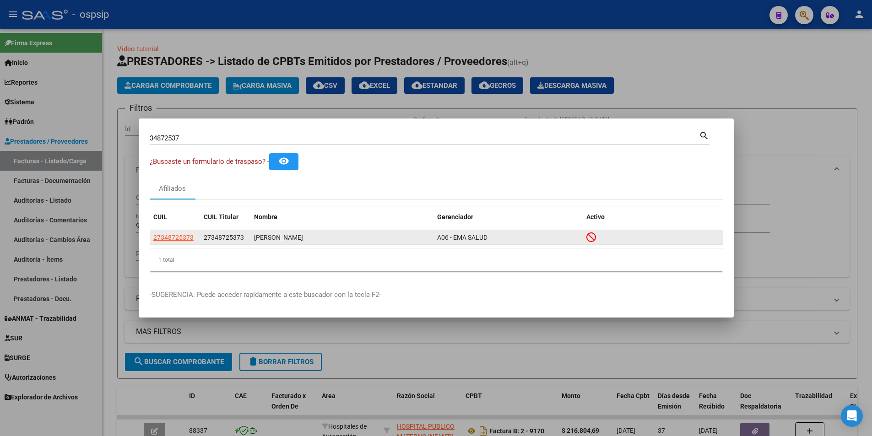
click at [183, 233] on app-link-go-to "27348725373" at bounding box center [173, 238] width 40 height 11
click at [187, 236] on span "27348725373" at bounding box center [173, 237] width 40 height 7
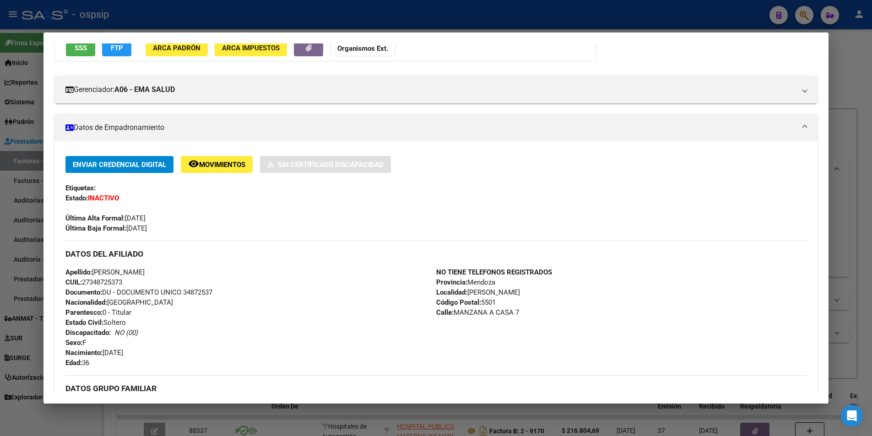
scroll to position [310, 0]
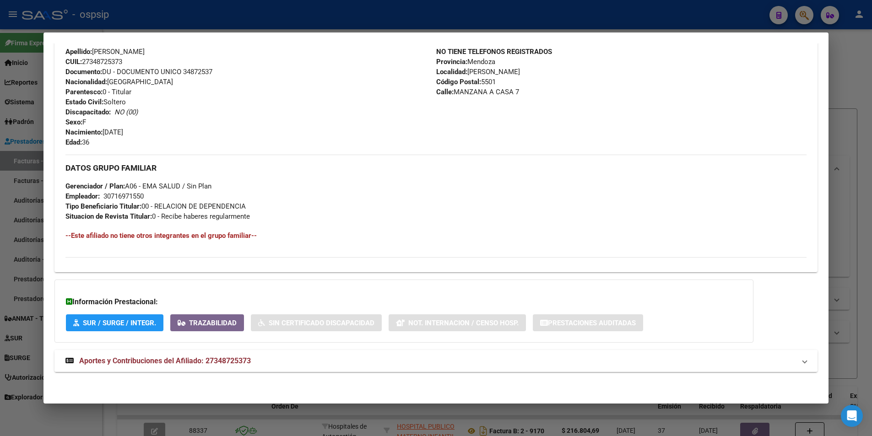
click at [238, 356] on strong "Aportes y Contribuciones del Afiliado: 27348725373" at bounding box center [157, 361] width 185 height 11
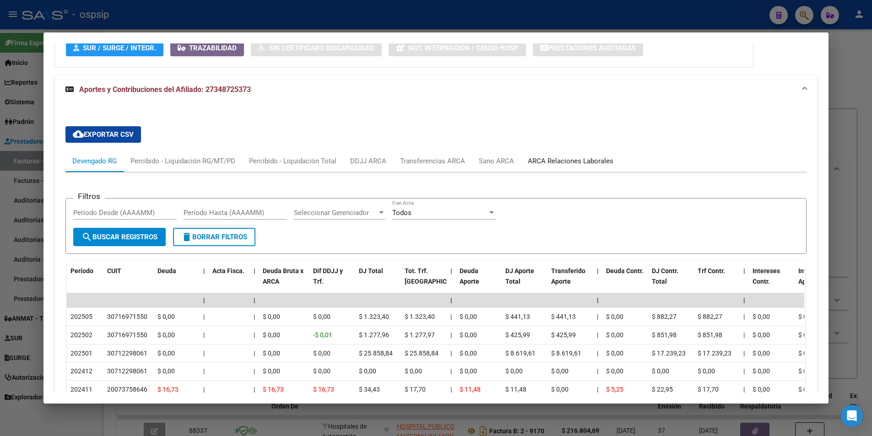
click at [535, 157] on div "ARCA Relaciones Laborales" at bounding box center [571, 161] width 86 height 10
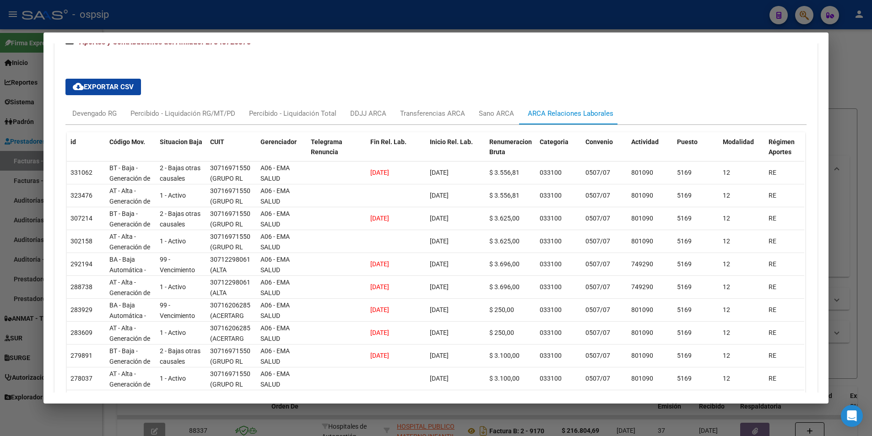
scroll to position [627, 0]
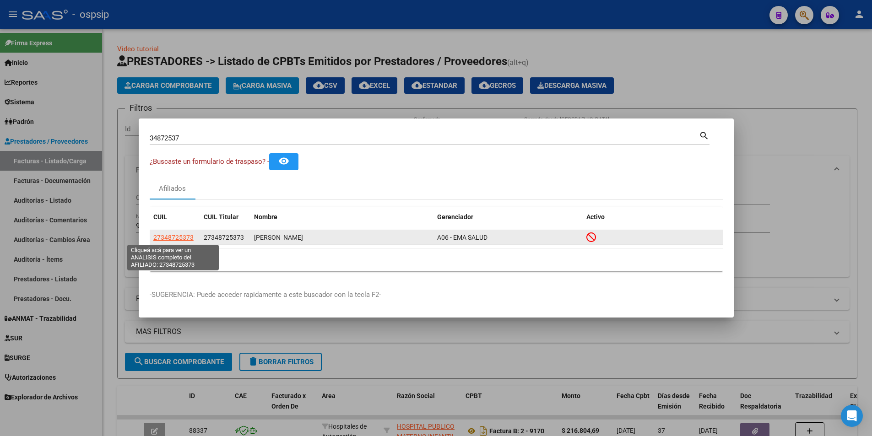
click at [183, 237] on span "27348725373" at bounding box center [173, 237] width 40 height 7
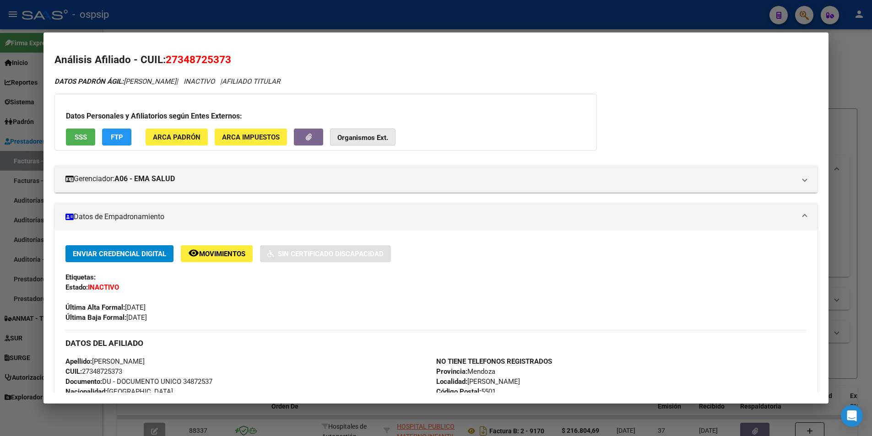
click at [355, 137] on strong "Organismos Ext." at bounding box center [362, 138] width 51 height 8
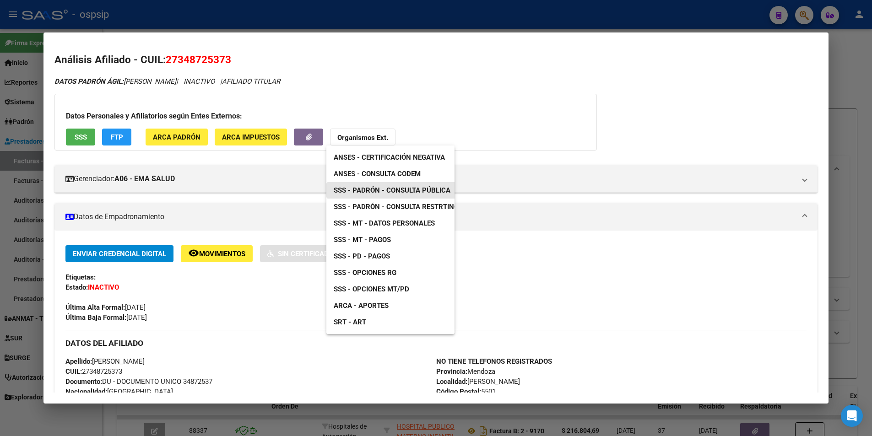
click at [416, 188] on span "SSS - Padrón - Consulta Pública" at bounding box center [392, 190] width 117 height 8
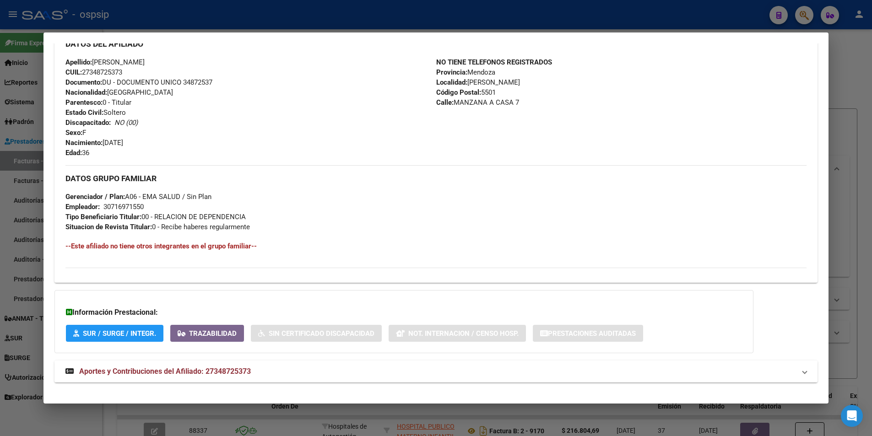
scroll to position [310, 0]
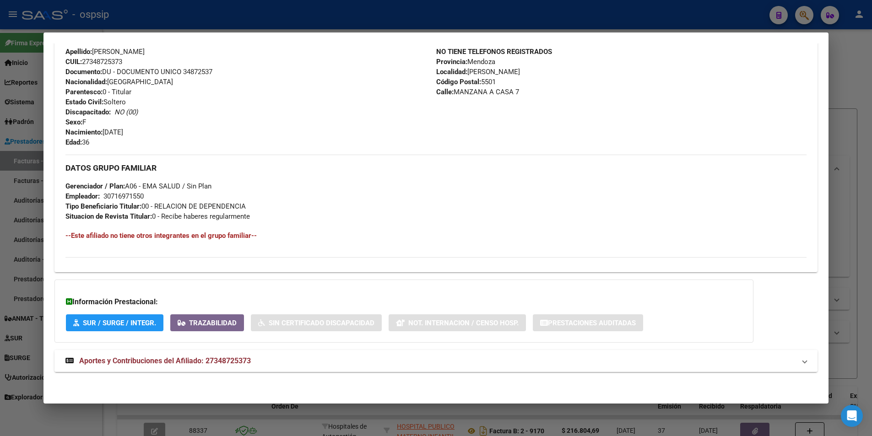
click at [221, 359] on span "Aportes y Contribuciones del Afiliado: 27348725373" at bounding box center [165, 361] width 172 height 9
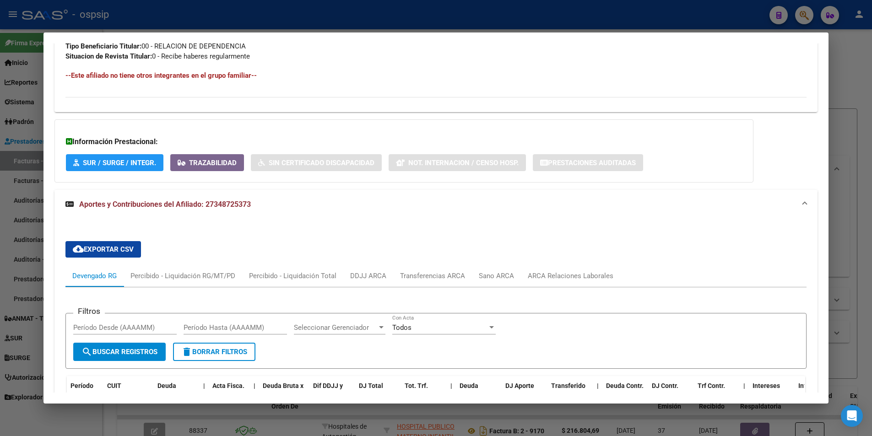
scroll to position [585, 0]
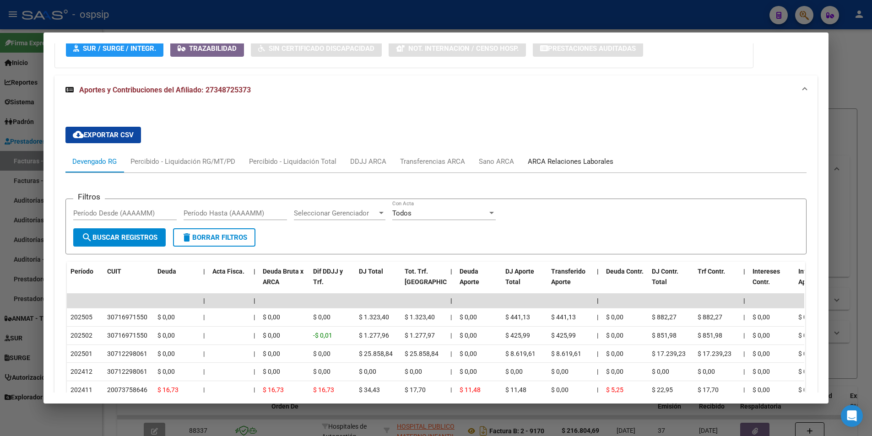
click at [563, 154] on div "ARCA Relaciones Laborales" at bounding box center [570, 162] width 99 height 22
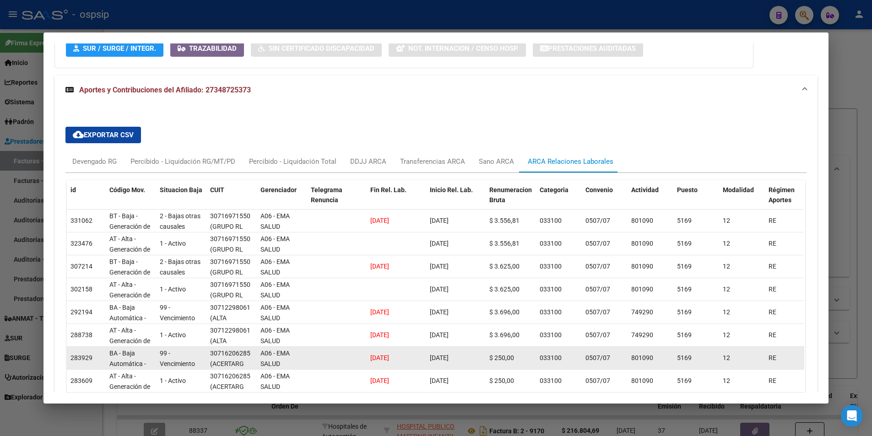
scroll to position [310, 0]
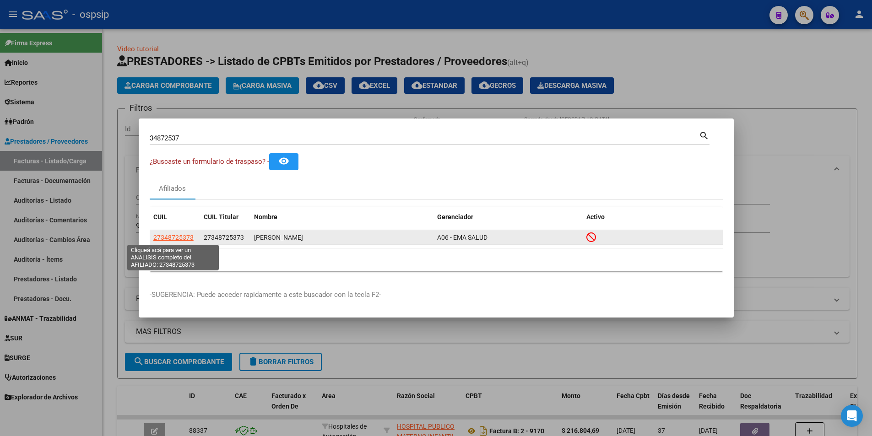
click at [180, 234] on span "27348725373" at bounding box center [173, 237] width 40 height 7
